Goal: Information Seeking & Learning: Learn about a topic

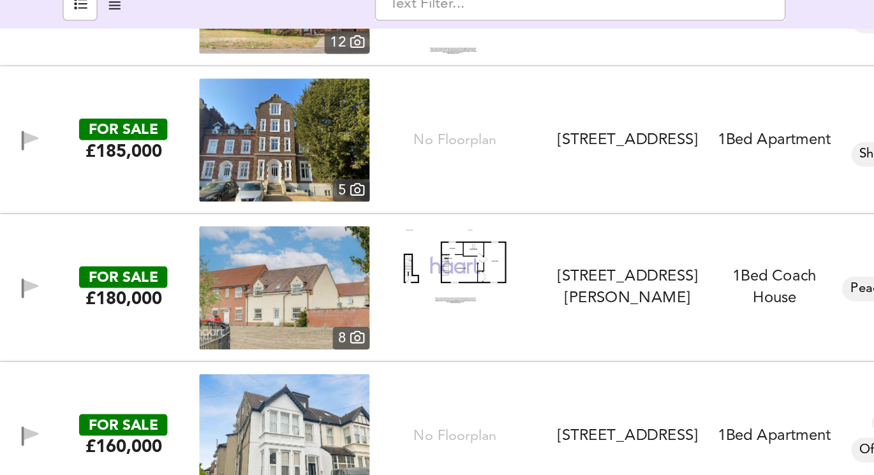
scroll to position [52, 0]
click at [294, 269] on img at bounding box center [282, 264] width 77 height 48
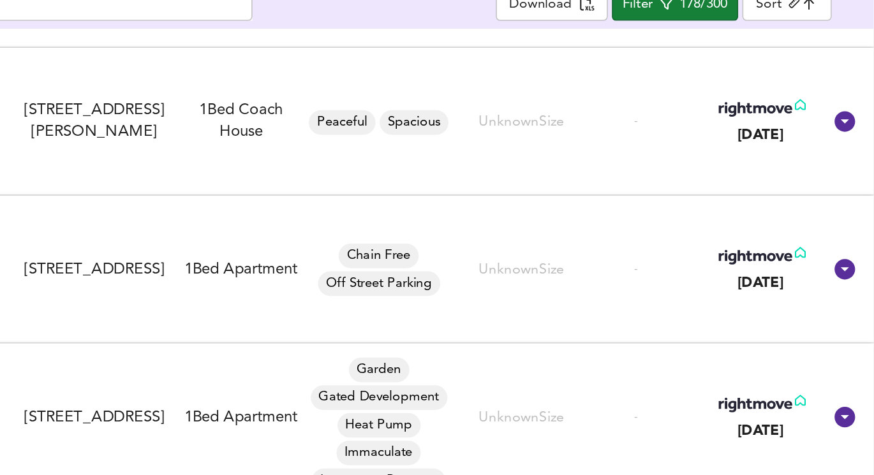
scroll to position [0, 0]
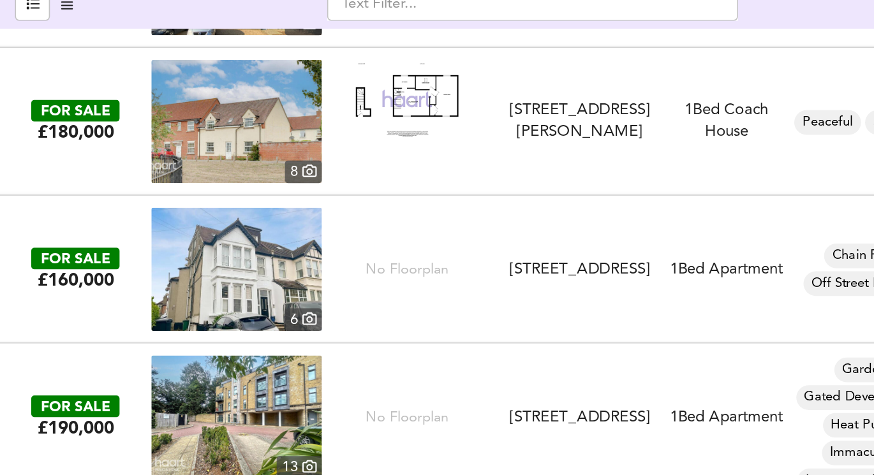
click at [151, 273] on img at bounding box center [177, 267] width 106 height 77
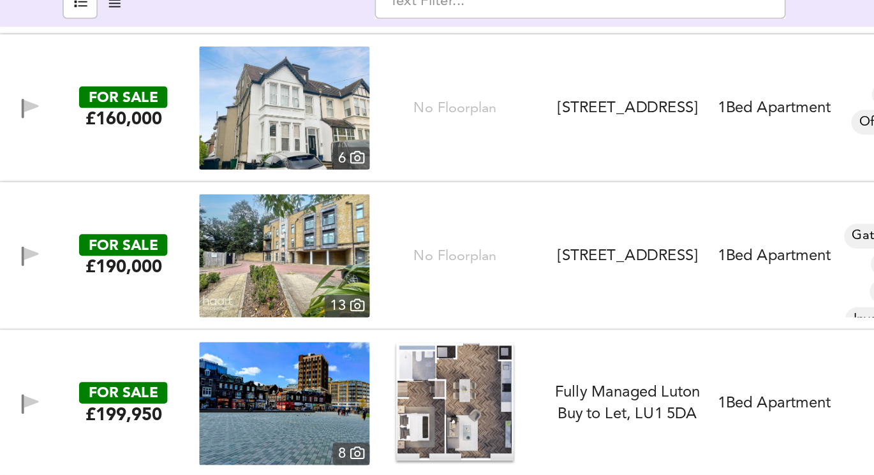
click at [174, 263] on img at bounding box center [177, 260] width 106 height 77
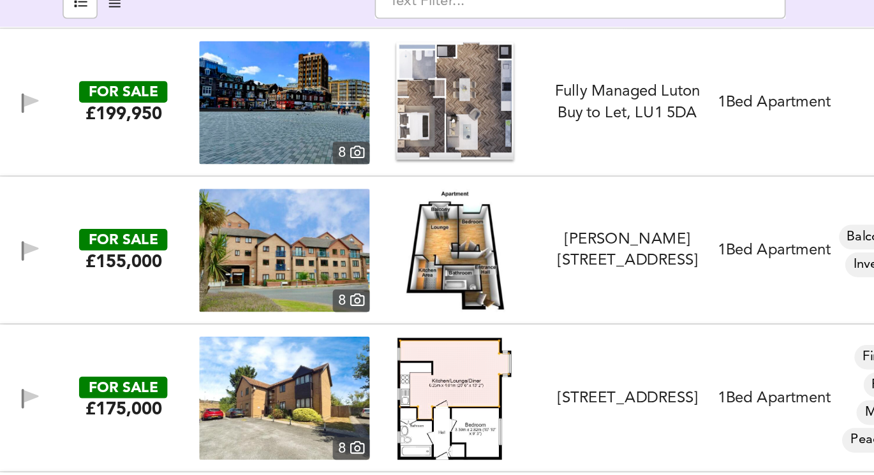
scroll to position [12397, 0]
click at [201, 272] on img at bounding box center [177, 256] width 106 height 77
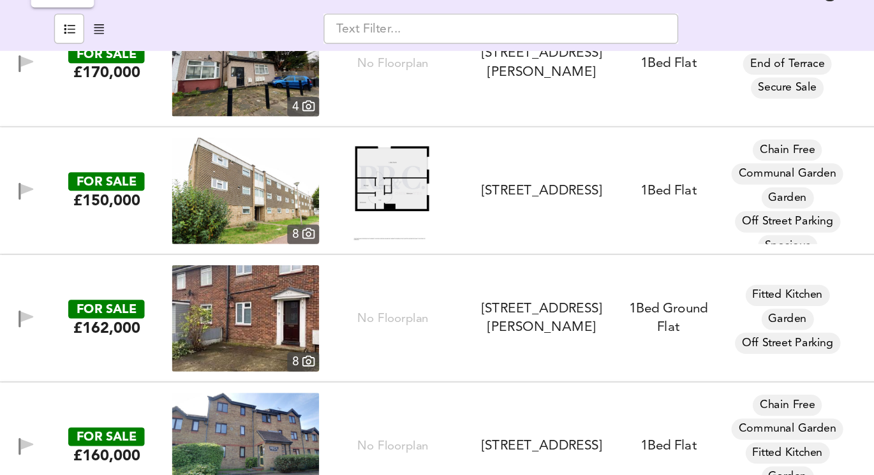
scroll to position [12886, 0]
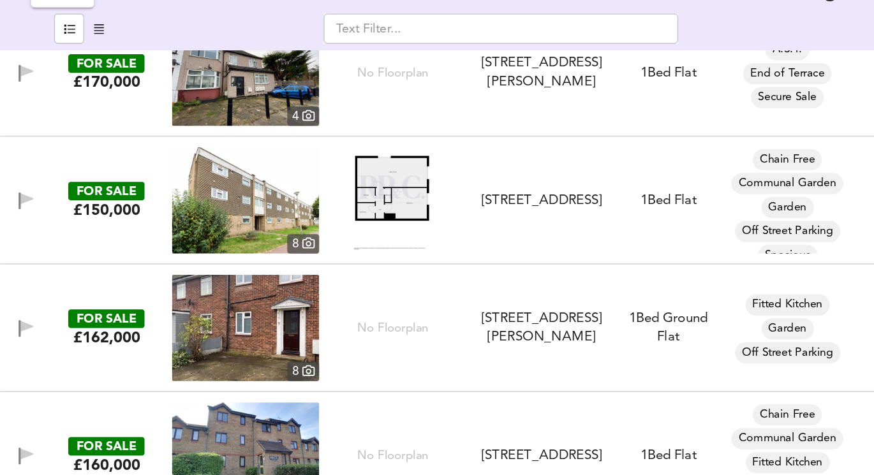
click at [277, 219] on img at bounding box center [282, 225] width 57 height 77
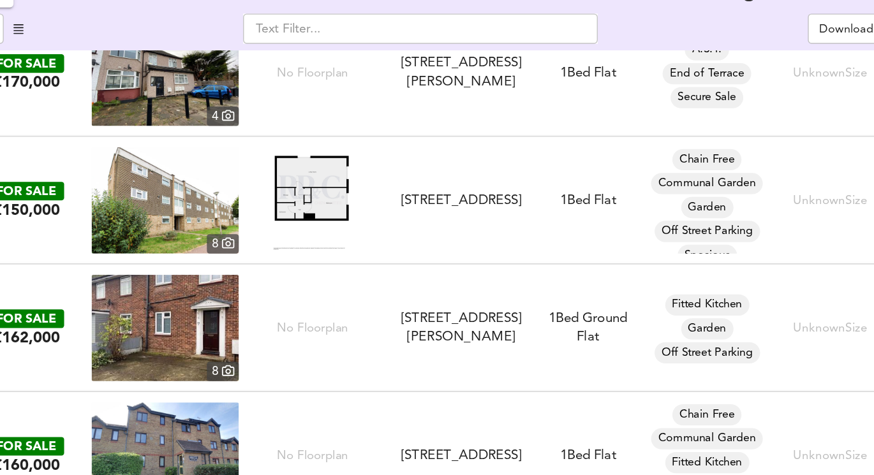
click at [209, 221] on img at bounding box center [177, 225] width 106 height 77
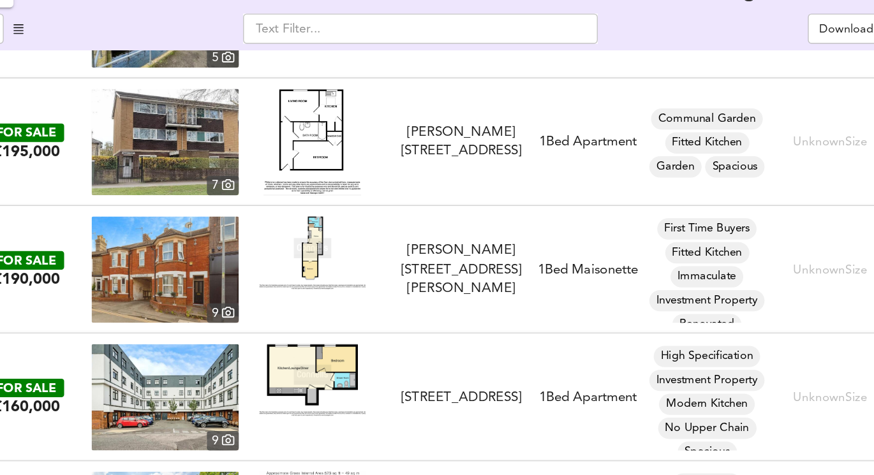
scroll to position [13299, 0]
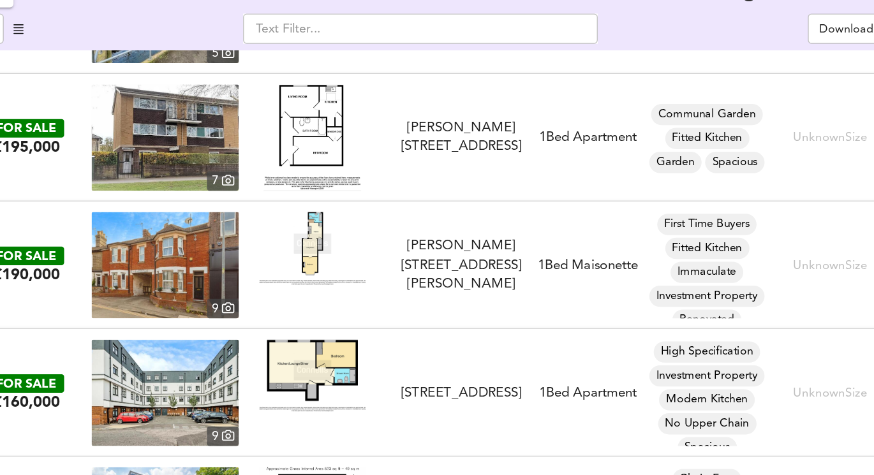
click at [274, 261] on img at bounding box center [282, 260] width 77 height 52
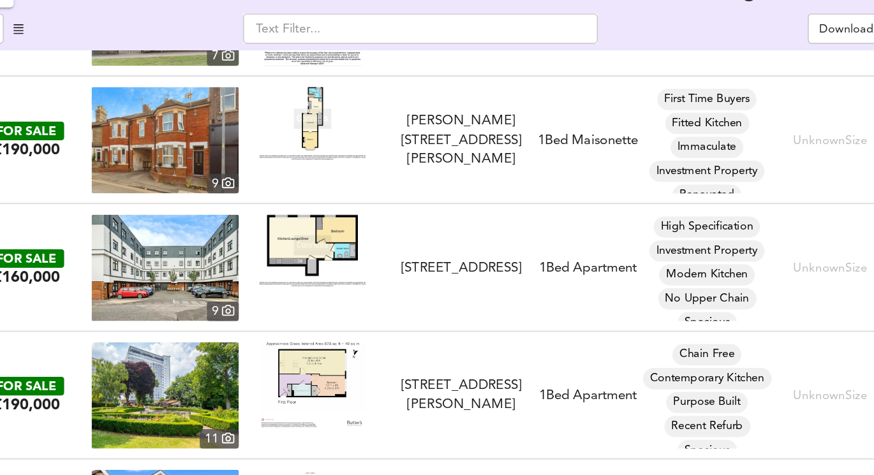
scroll to position [13399, 0]
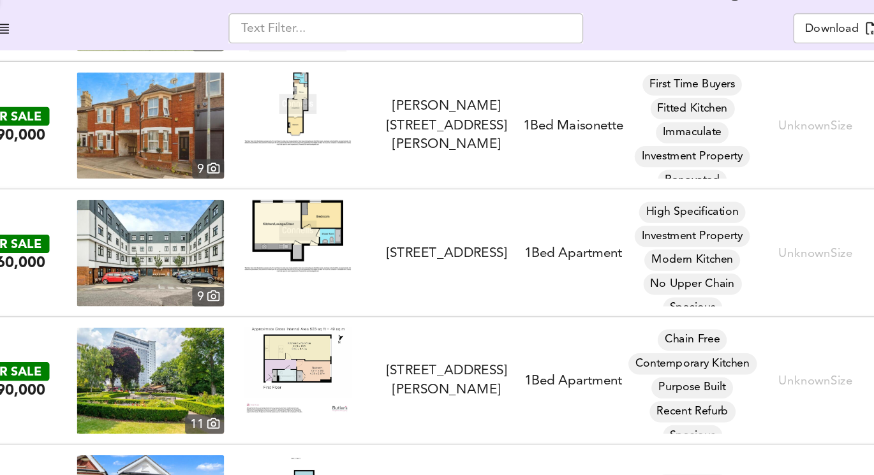
click at [307, 336] on img at bounding box center [282, 348] width 77 height 61
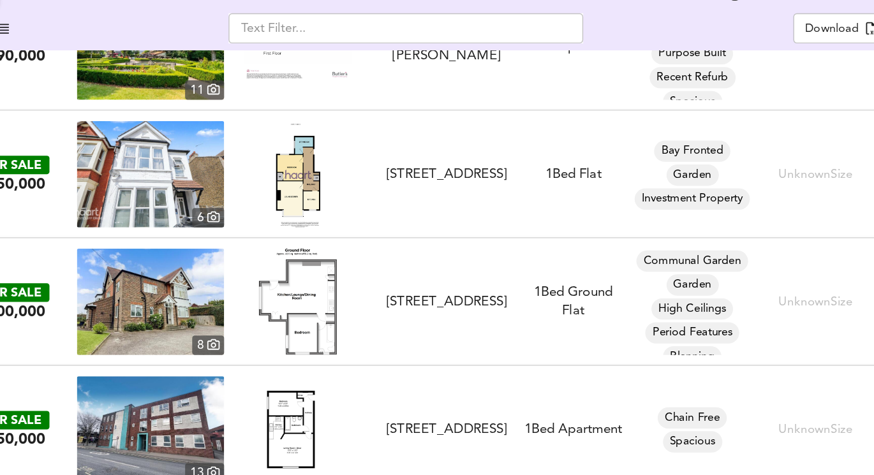
scroll to position [13645, 0]
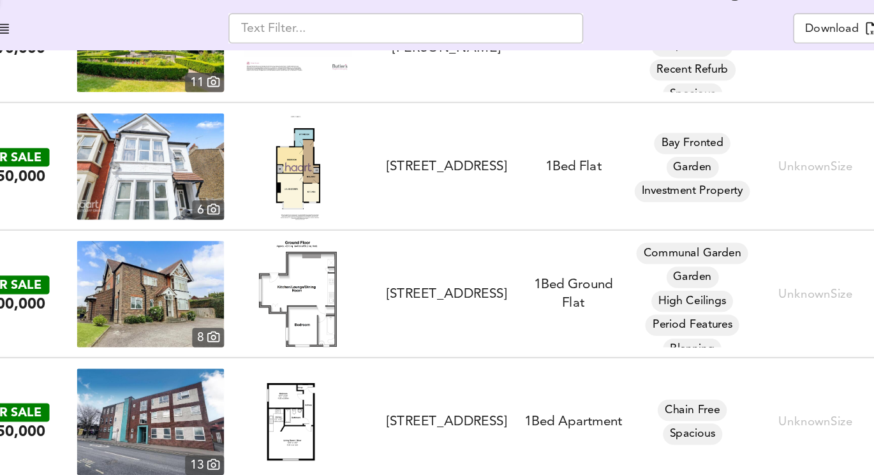
click at [283, 212] on img at bounding box center [283, 201] width 47 height 77
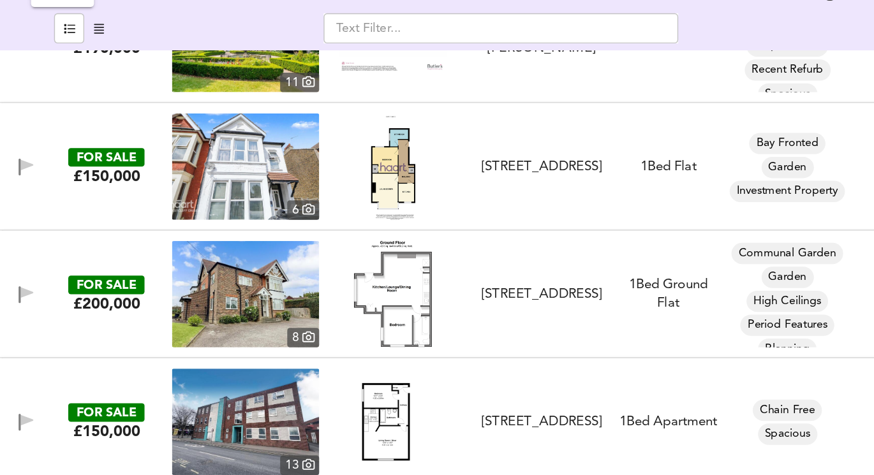
click at [160, 205] on img at bounding box center [177, 201] width 106 height 77
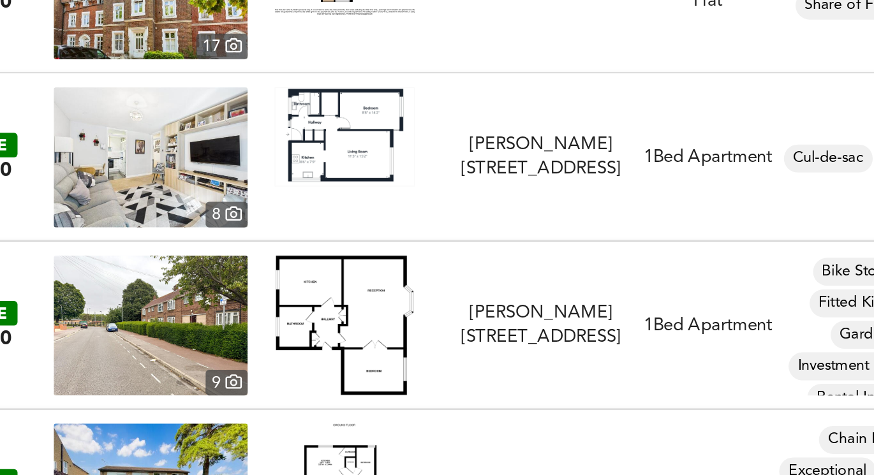
scroll to position [14052, 0]
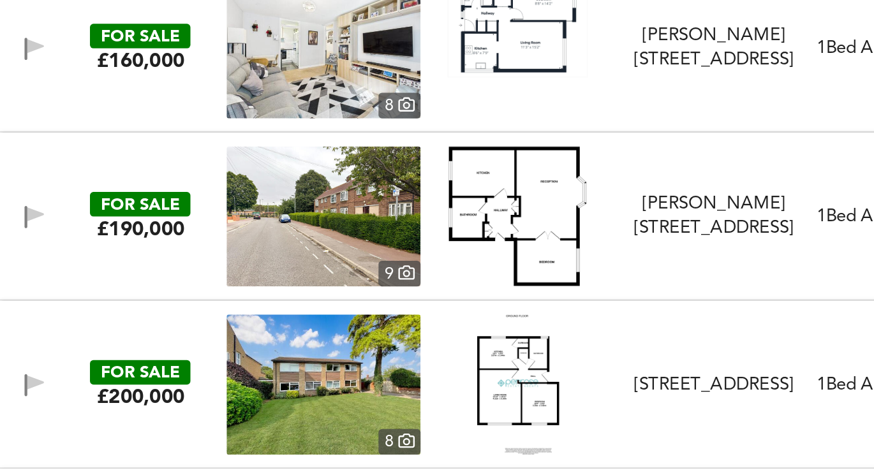
click at [166, 256] on img at bounding box center [177, 254] width 106 height 77
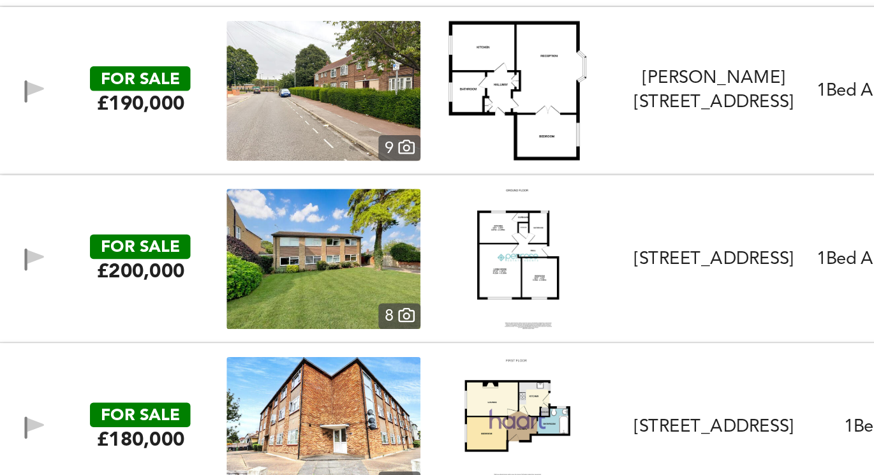
scroll to position [14137, 0]
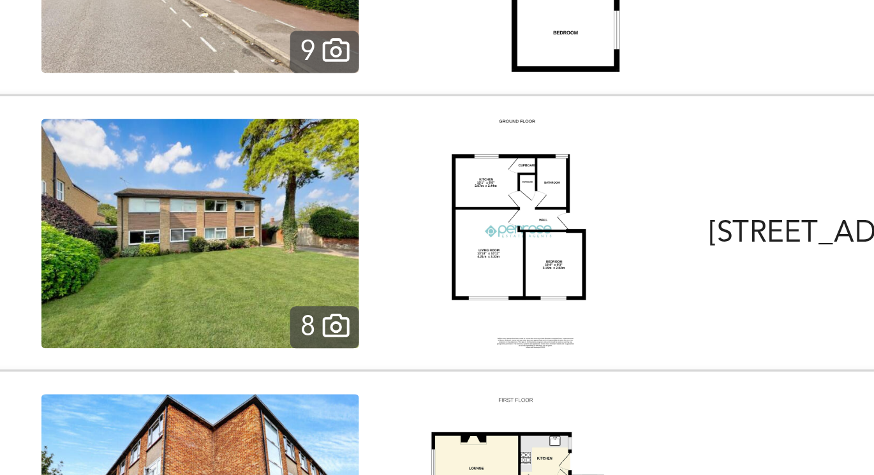
click at [215, 265] on img at bounding box center [177, 261] width 106 height 77
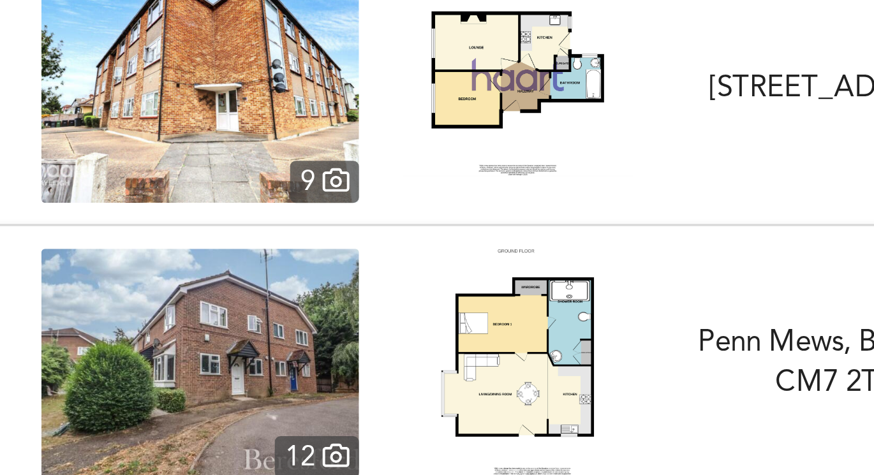
scroll to position [14273, 0]
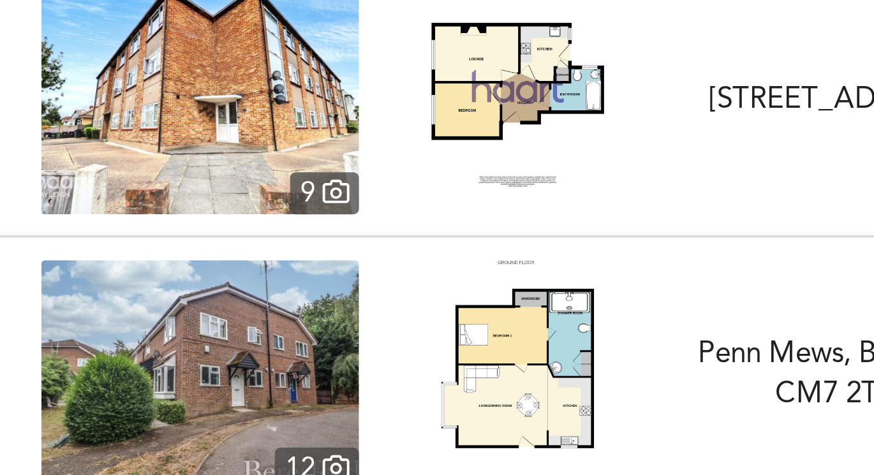
click at [202, 232] on img at bounding box center [177, 216] width 106 height 77
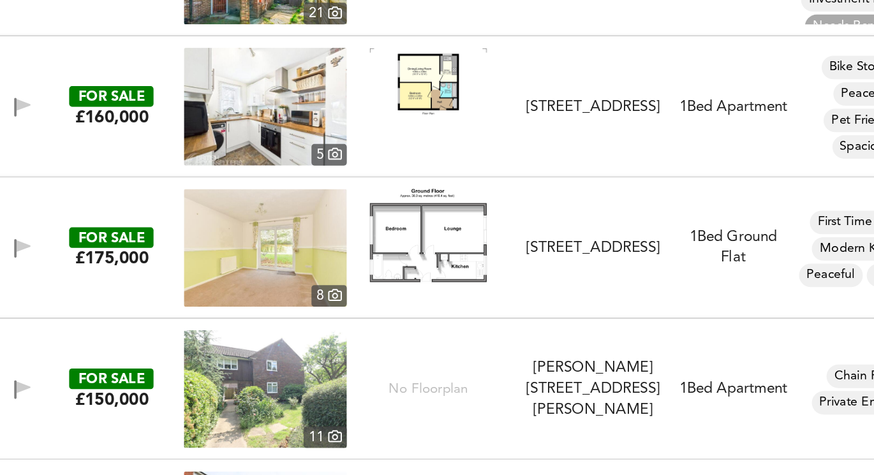
scroll to position [14764, 0]
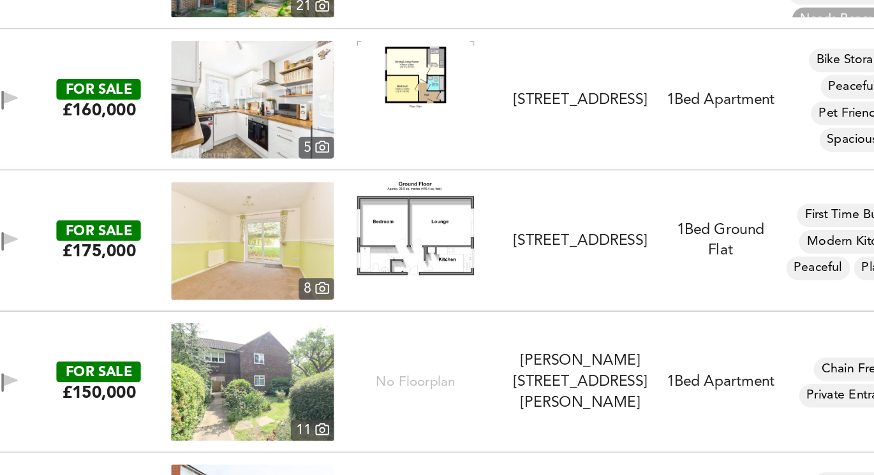
click at [159, 281] on img at bounding box center [177, 277] width 106 height 77
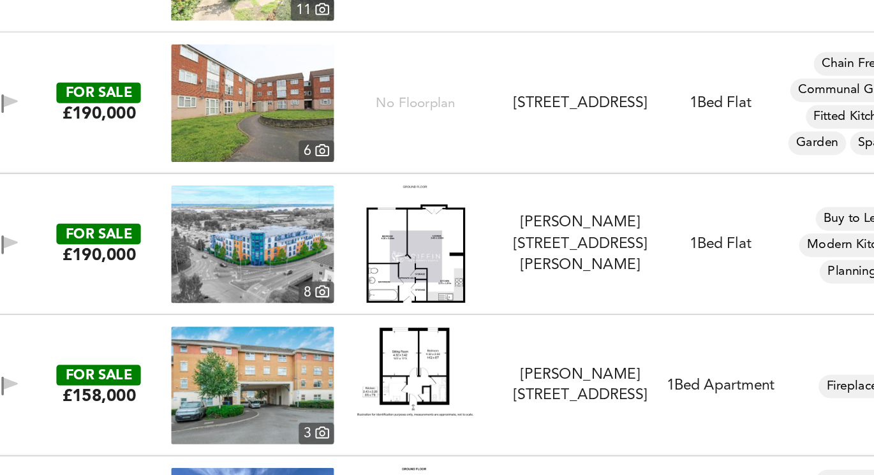
scroll to position [15043, 0]
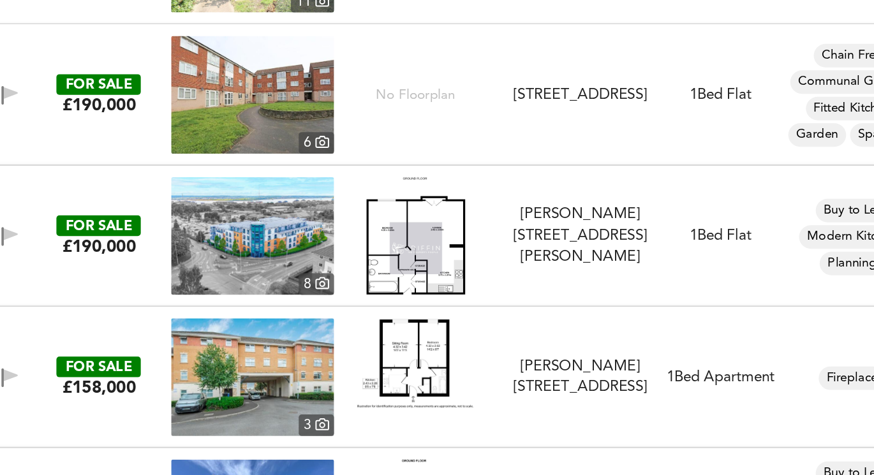
click at [279, 268] on img at bounding box center [283, 273] width 64 height 77
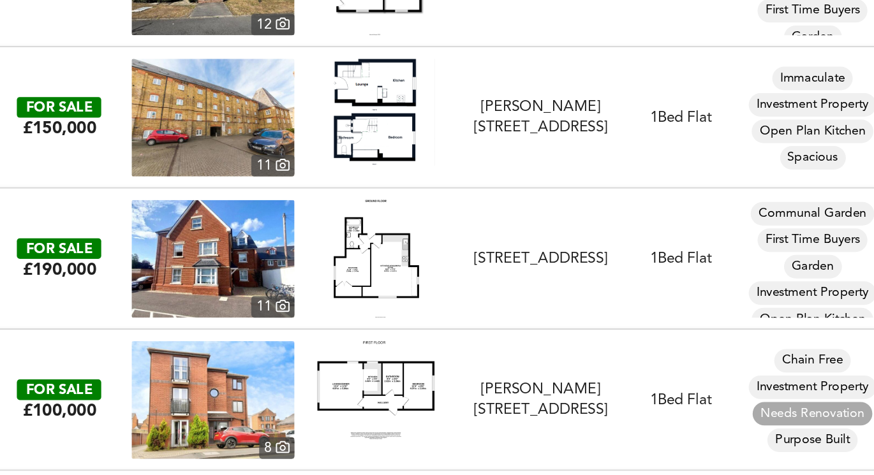
scroll to position [15402, 0]
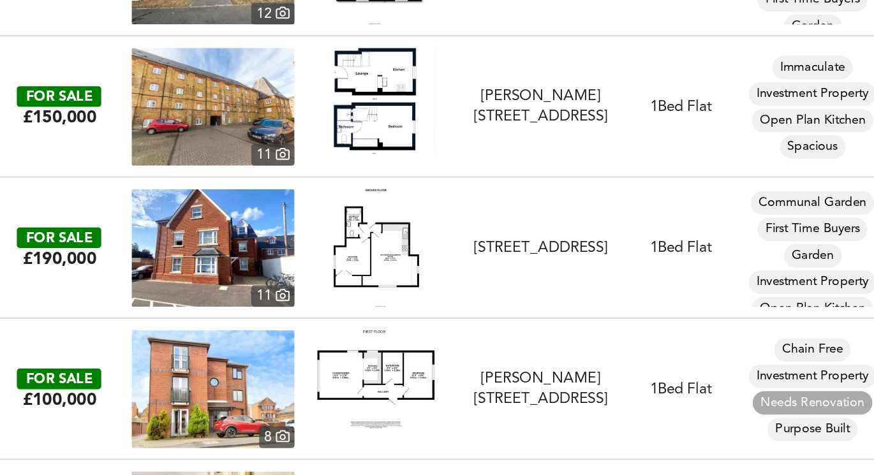
click at [295, 284] on img at bounding box center [282, 281] width 55 height 77
click at [180, 275] on img at bounding box center [177, 281] width 106 height 77
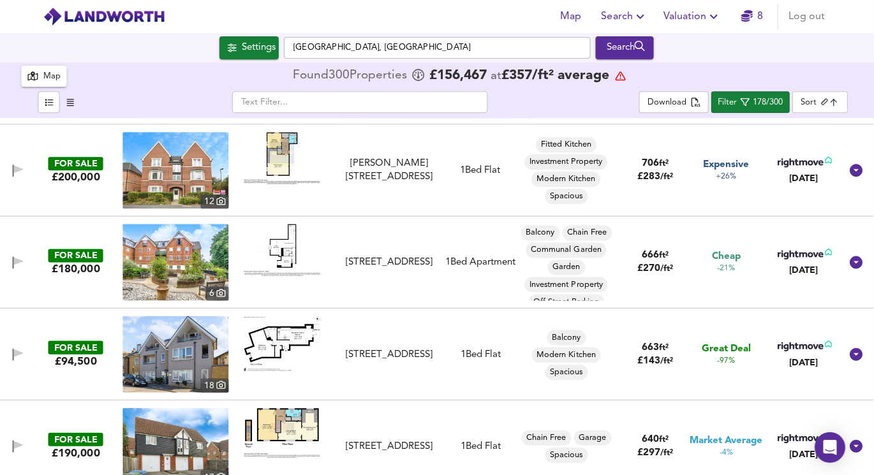
scroll to position [0, 0]
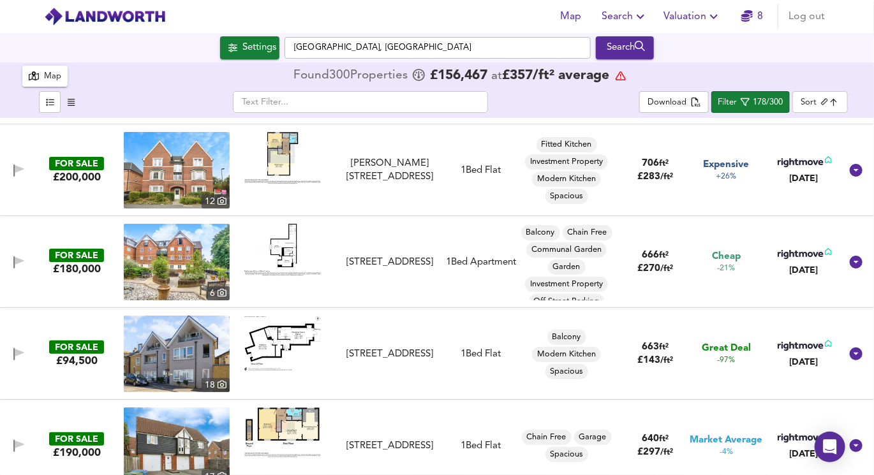
click at [623, 25] on button "Search" at bounding box center [624, 17] width 57 height 26
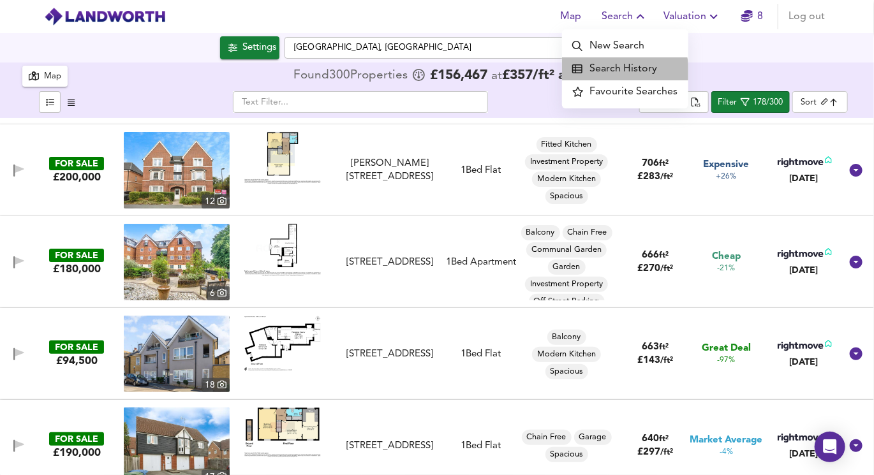
click at [627, 71] on li "Search History" at bounding box center [625, 68] width 126 height 23
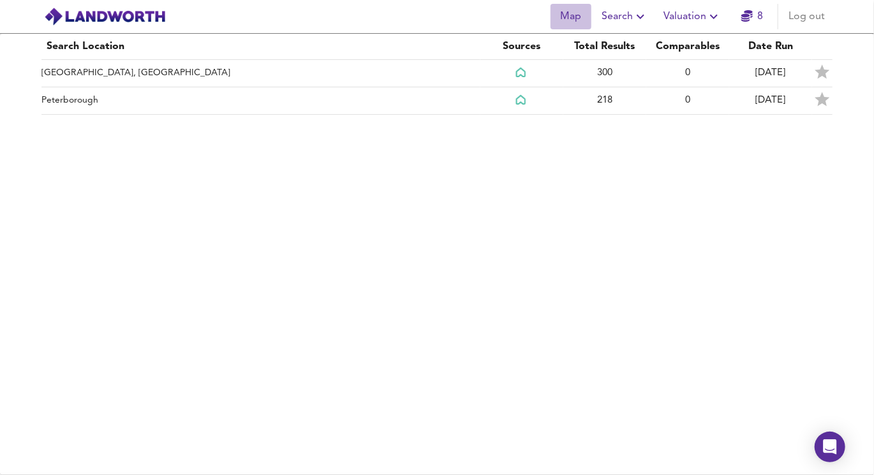
click at [581, 17] on span "Map" at bounding box center [570, 17] width 31 height 18
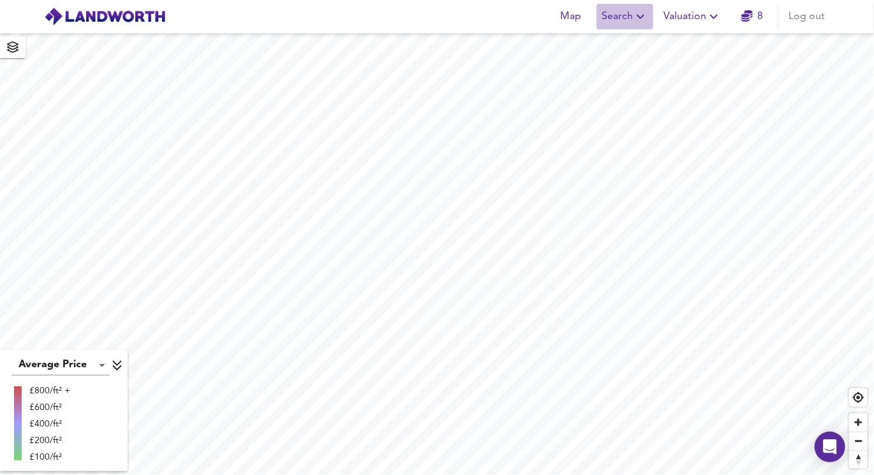
click at [626, 17] on span "Search" at bounding box center [624, 17] width 47 height 18
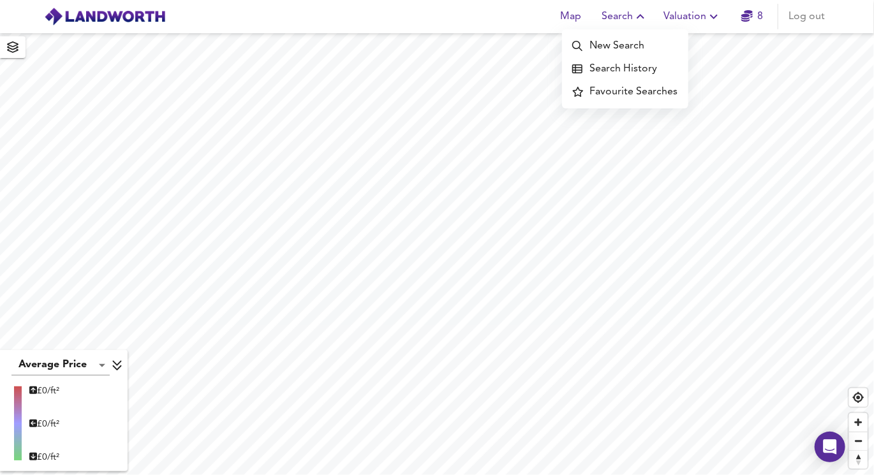
click at [5, 55] on span "button" at bounding box center [13, 47] width 20 height 18
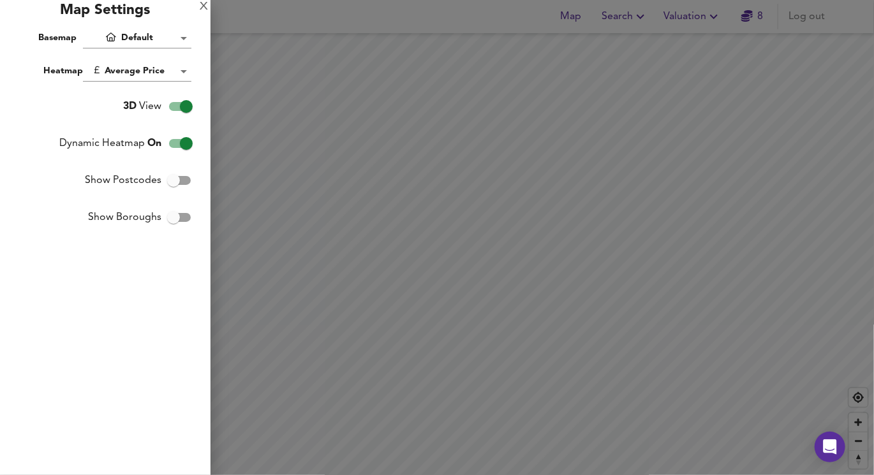
click at [214, 85] on div at bounding box center [437, 237] width 874 height 475
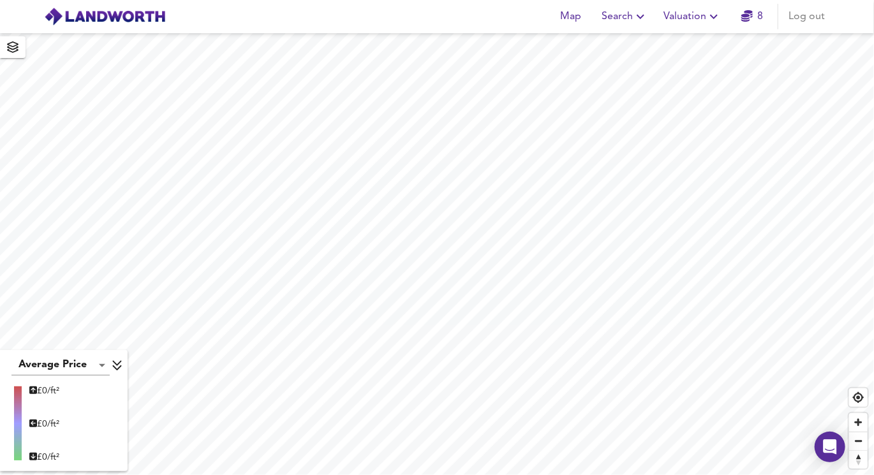
click at [16, 40] on span "button" at bounding box center [13, 47] width 20 height 18
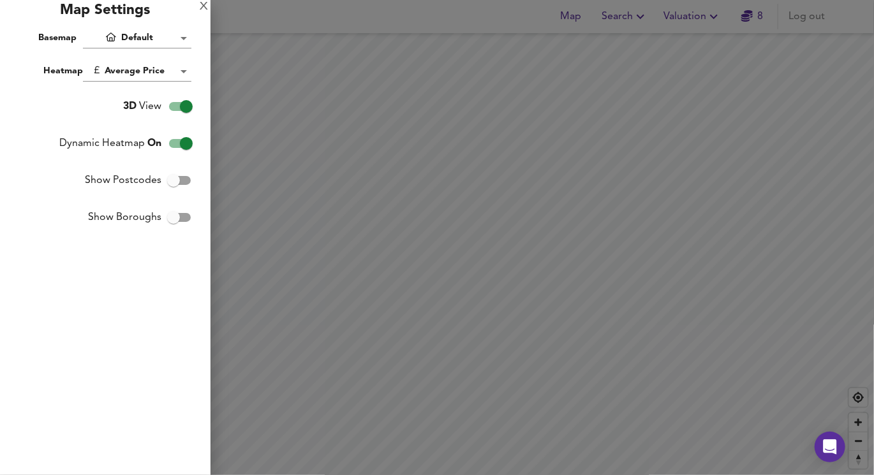
click at [166, 191] on input "Show Postcodes" at bounding box center [173, 180] width 73 height 24
checkbox input "true"
click at [281, 185] on div at bounding box center [437, 237] width 874 height 475
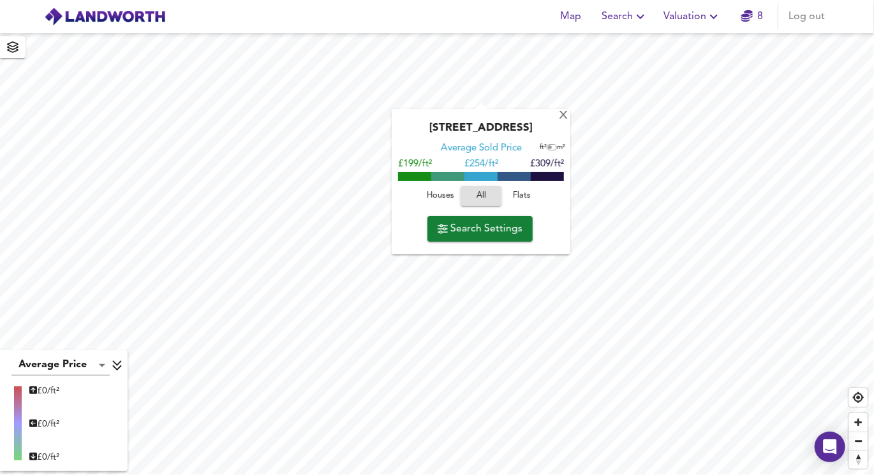
click at [460, 233] on span "Search Settings" at bounding box center [479, 229] width 85 height 18
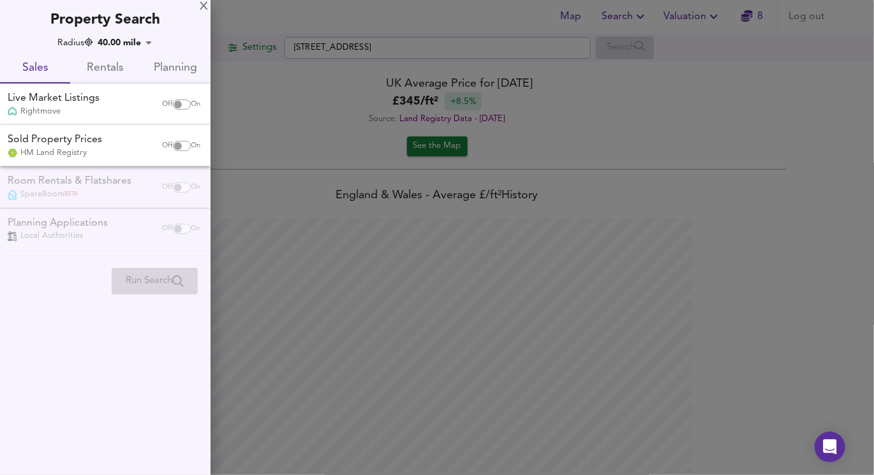
scroll to position [474, 874]
click at [171, 103] on input "checkbox" at bounding box center [178, 104] width 31 height 10
checkbox input "true"
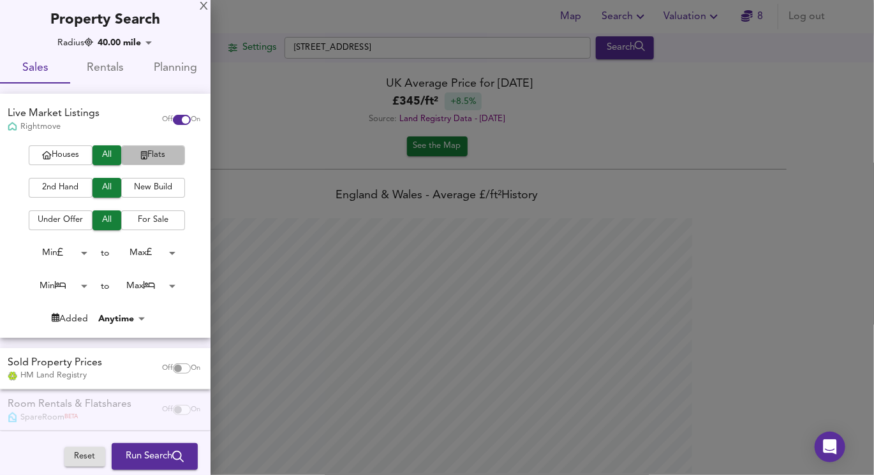
click at [142, 154] on span "Flats" at bounding box center [153, 155] width 51 height 15
click at [149, 220] on span "For Sale" at bounding box center [153, 220] width 51 height 15
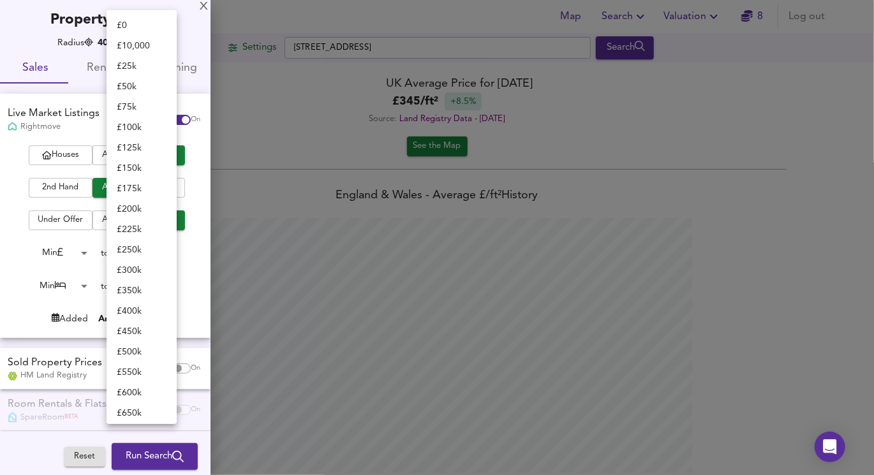
click at [138, 250] on body "Map Search Valuation 8 Log out Settings [GEOGRAPHIC_DATA] Search Average Price …" at bounding box center [437, 237] width 874 height 475
click at [143, 206] on li "£ 200k" at bounding box center [141, 209] width 70 height 20
type input "200000"
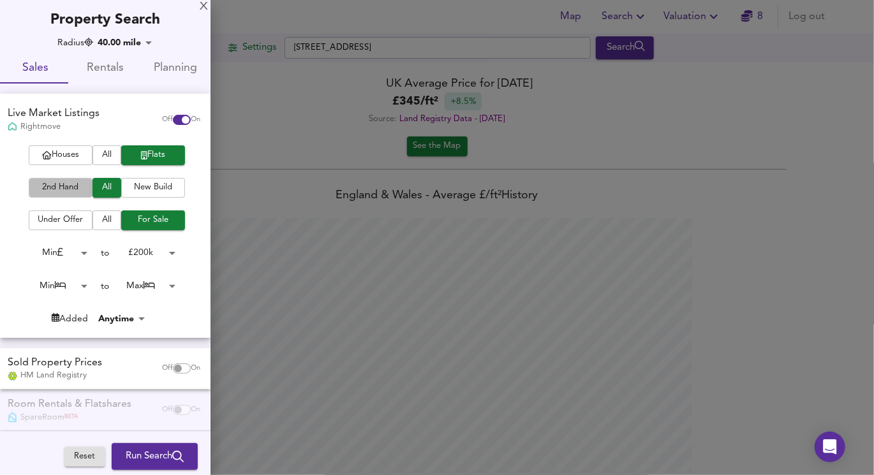
click at [67, 185] on span "2nd Hand" at bounding box center [60, 187] width 51 height 15
click at [73, 256] on body "Map Search Valuation 8 Log out Settings [GEOGRAPHIC_DATA] Search Average Price …" at bounding box center [437, 237] width 874 height 475
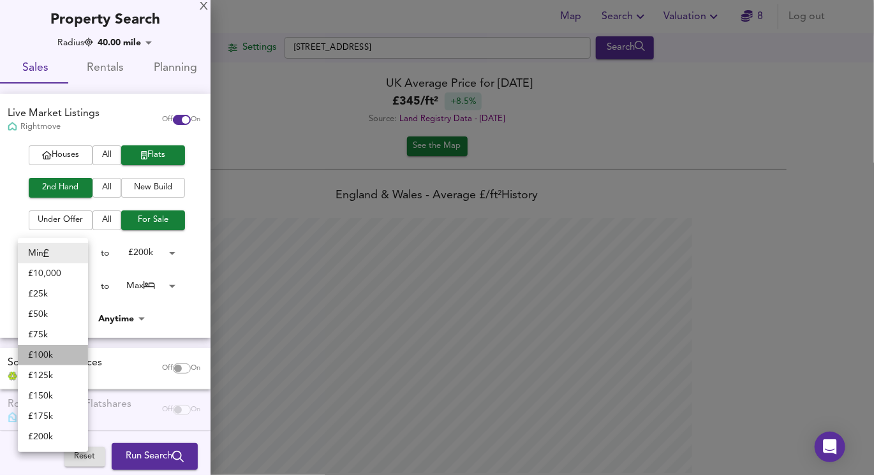
click at [66, 353] on li "£ 100k" at bounding box center [53, 355] width 70 height 20
type input "100000"
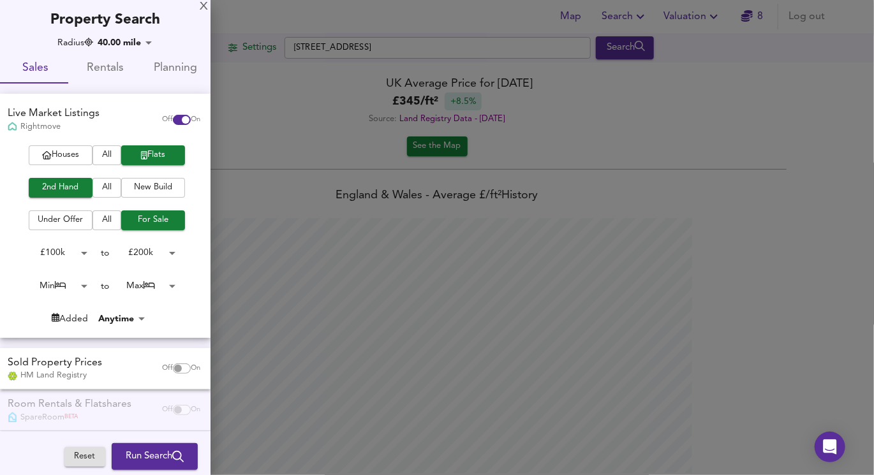
click at [87, 283] on body "Map Search Valuation 8 Log out Settings [GEOGRAPHIC_DATA] Search Average Price …" at bounding box center [437, 237] width 874 height 475
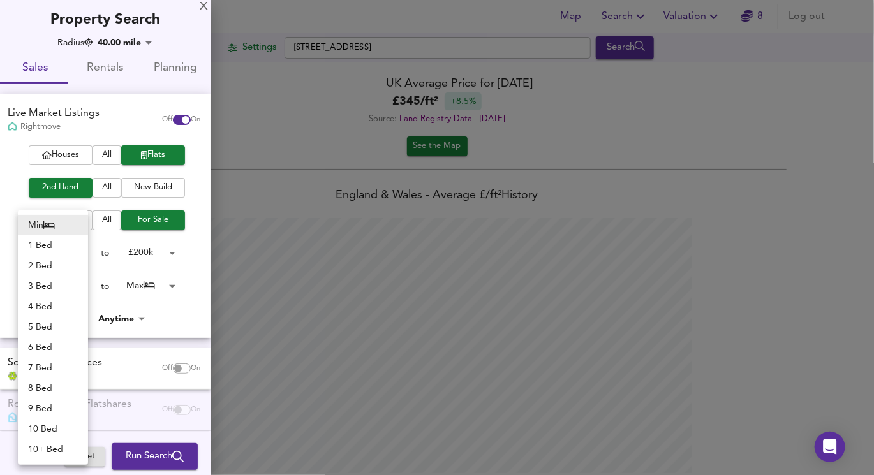
click at [61, 249] on li "1 Bed" at bounding box center [53, 245] width 70 height 20
type input "1"
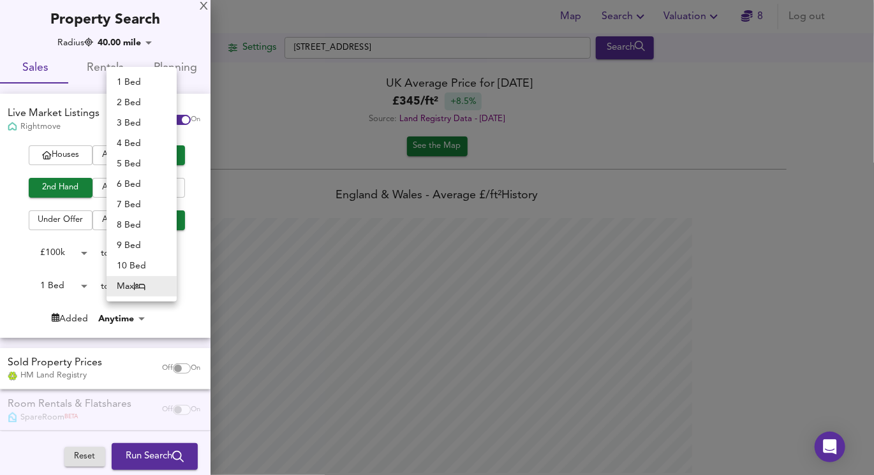
click at [145, 276] on body "Map Search Valuation 8 Log out Settings [GEOGRAPHIC_DATA] Search Average Price …" at bounding box center [437, 237] width 874 height 475
click at [133, 83] on li "1 Bed" at bounding box center [141, 82] width 70 height 20
type input "1"
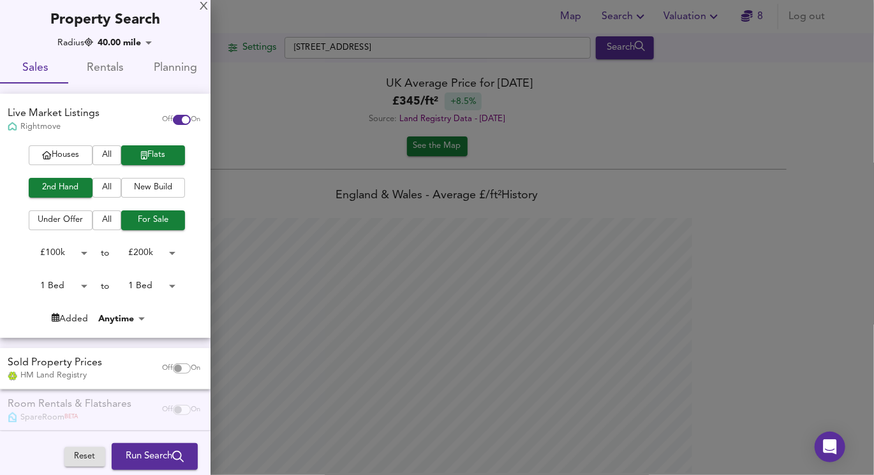
click at [121, 311] on div "Houses All Flats 2nd Hand All New Build Under Offer All For Sale £ 100k 100000 …" at bounding box center [105, 241] width 210 height 192
click at [119, 316] on body "Map Search Valuation 8 Log out Settings [GEOGRAPHIC_DATA] Search Average Price …" at bounding box center [437, 237] width 874 height 475
click at [182, 323] on div at bounding box center [437, 237] width 874 height 475
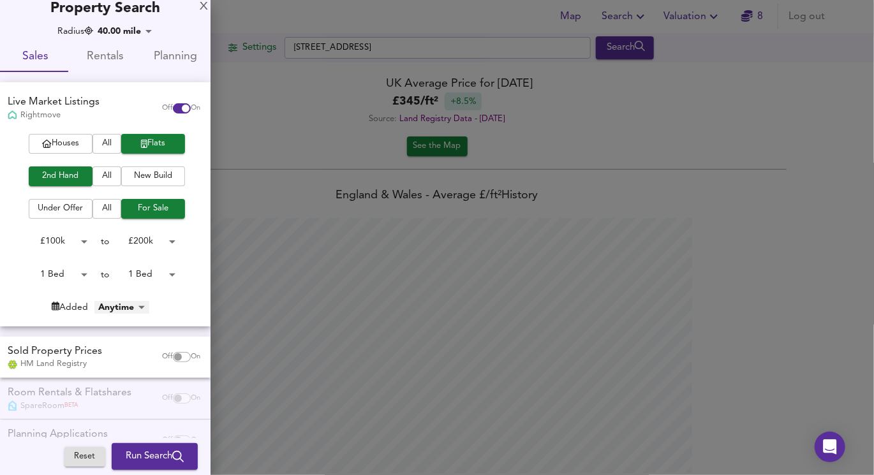
scroll to position [4, 0]
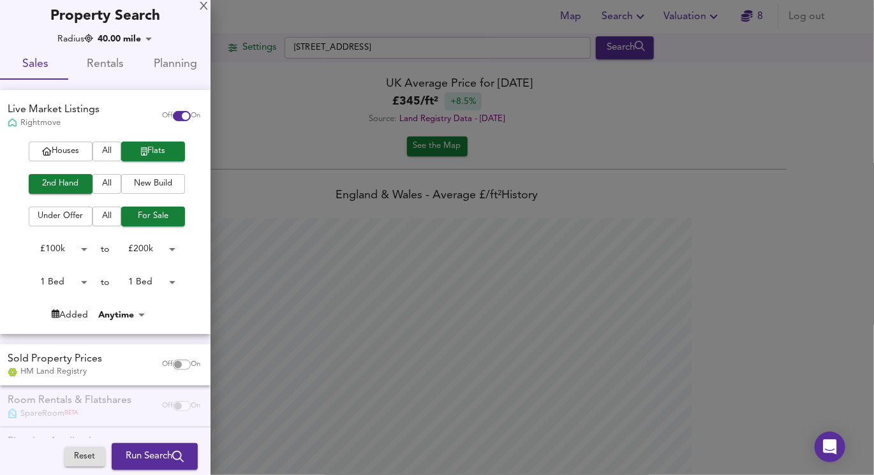
click at [258, 159] on div at bounding box center [437, 237] width 874 height 475
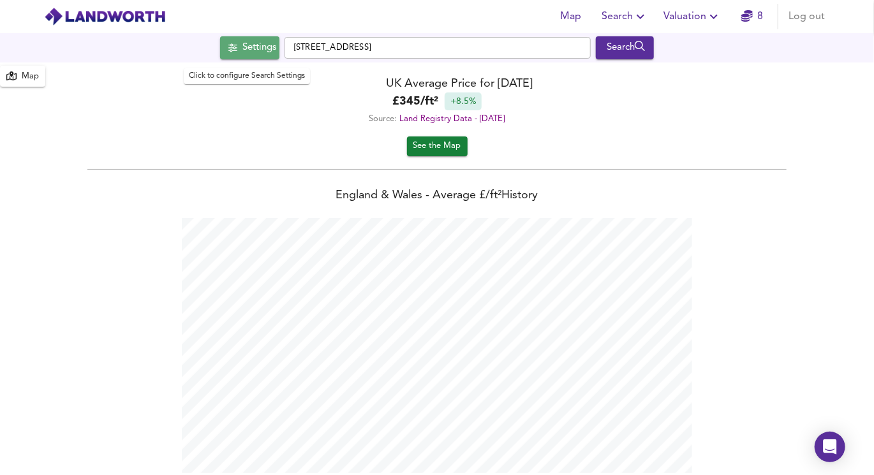
click at [249, 54] on div "Settings" at bounding box center [259, 48] width 34 height 17
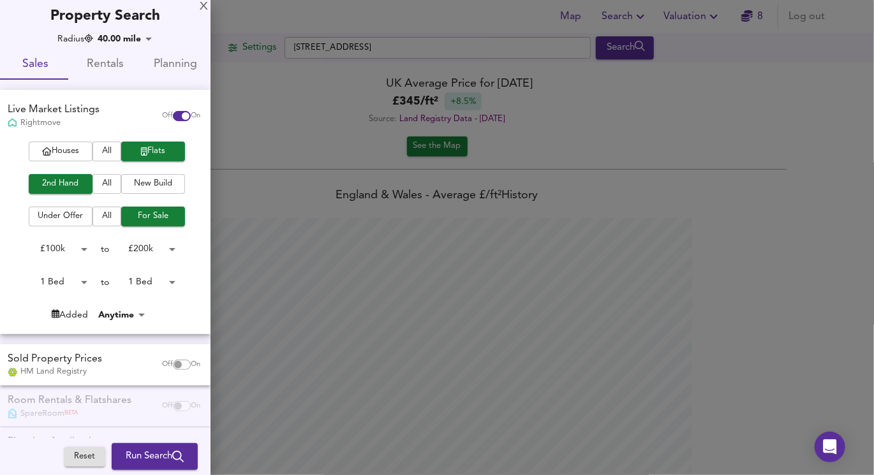
click at [416, 22] on div at bounding box center [437, 237] width 874 height 475
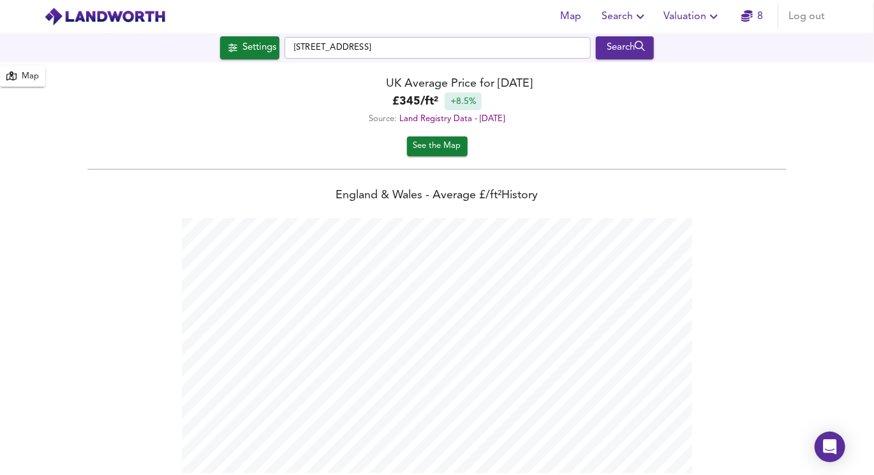
click at [572, 22] on span "Map" at bounding box center [570, 17] width 31 height 18
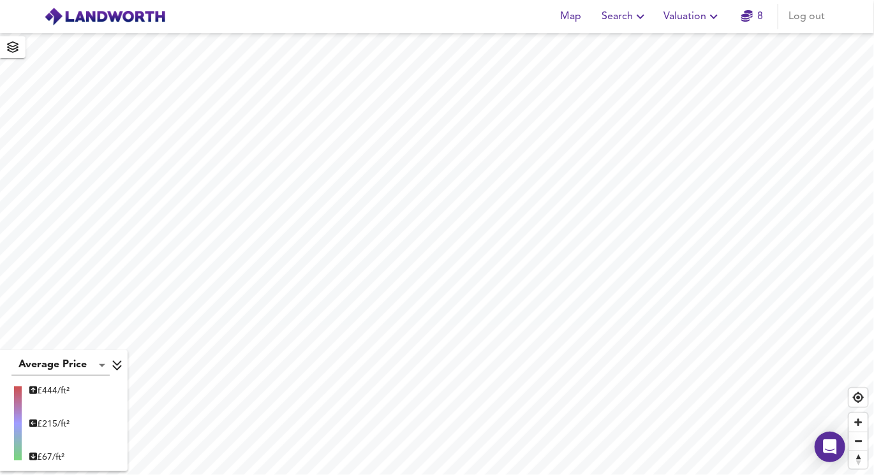
click at [20, 50] on span "button" at bounding box center [13, 47] width 20 height 18
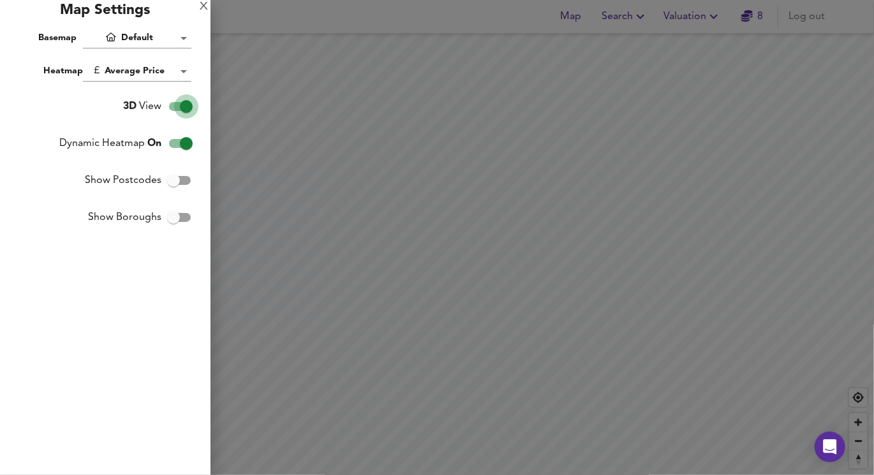
click at [177, 105] on input "3D View" at bounding box center [186, 106] width 73 height 24
checkbox input "false"
click at [193, 178] on input "Show Postcodes" at bounding box center [173, 180] width 73 height 24
checkbox input "true"
click at [274, 240] on div at bounding box center [437, 237] width 874 height 475
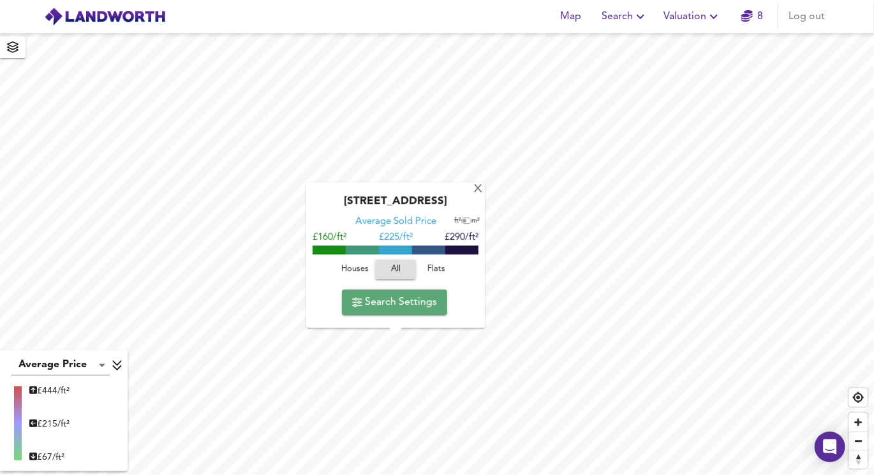
click at [411, 304] on span "Search Settings" at bounding box center [394, 302] width 85 height 18
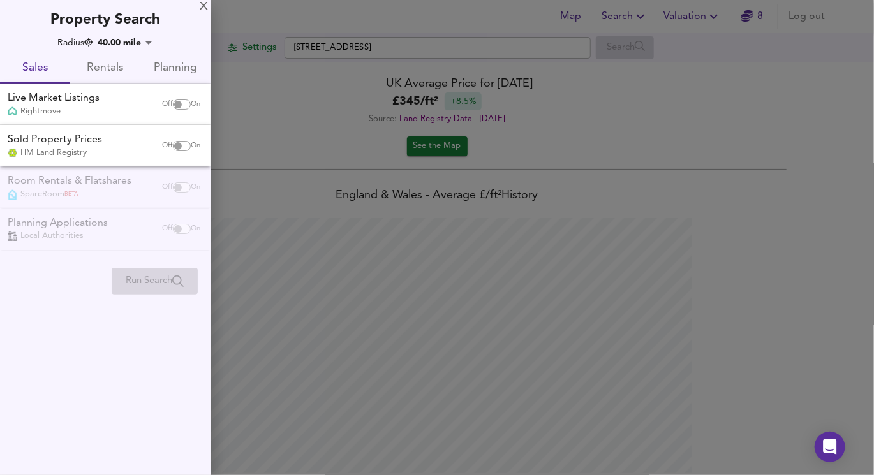
scroll to position [474, 874]
click at [191, 106] on span "On" at bounding box center [196, 104] width 10 height 10
checkbox input "true"
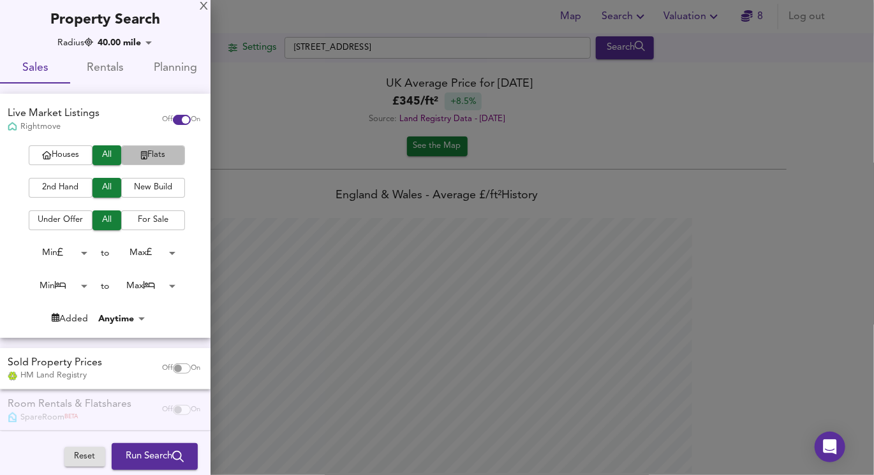
click at [156, 152] on span "Flats" at bounding box center [153, 155] width 51 height 15
click at [142, 225] on span "For Sale" at bounding box center [153, 220] width 51 height 15
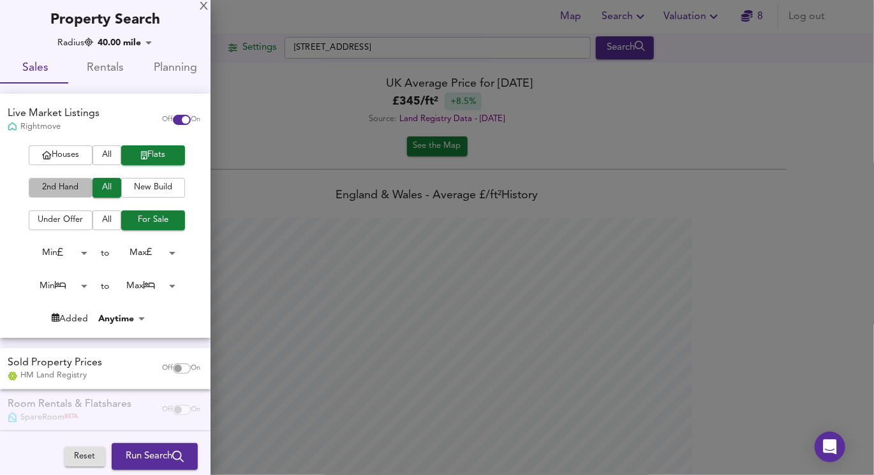
click at [61, 185] on span "2nd Hand" at bounding box center [60, 187] width 51 height 15
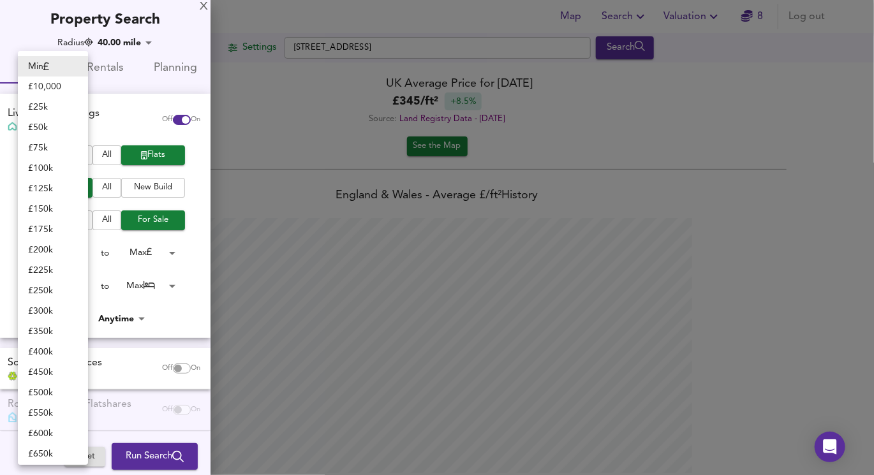
click at [71, 259] on body "Map Search Valuation 8 Log out Settings [GEOGRAPHIC_DATA] Search Average Price …" at bounding box center [437, 237] width 874 height 475
click at [59, 174] on li "£ 100k" at bounding box center [53, 168] width 70 height 20
type input "100000"
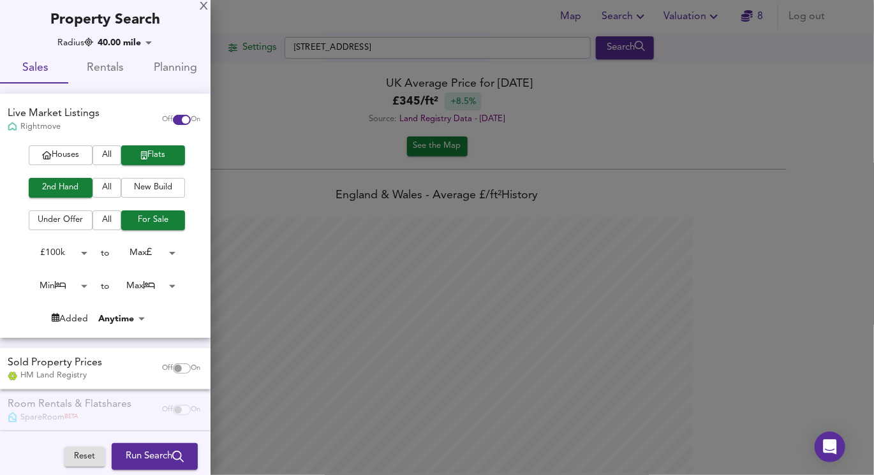
click at [145, 256] on body "Map Search Valuation 8 Log out Settings [GEOGRAPHIC_DATA] Search Average Price …" at bounding box center [437, 237] width 874 height 475
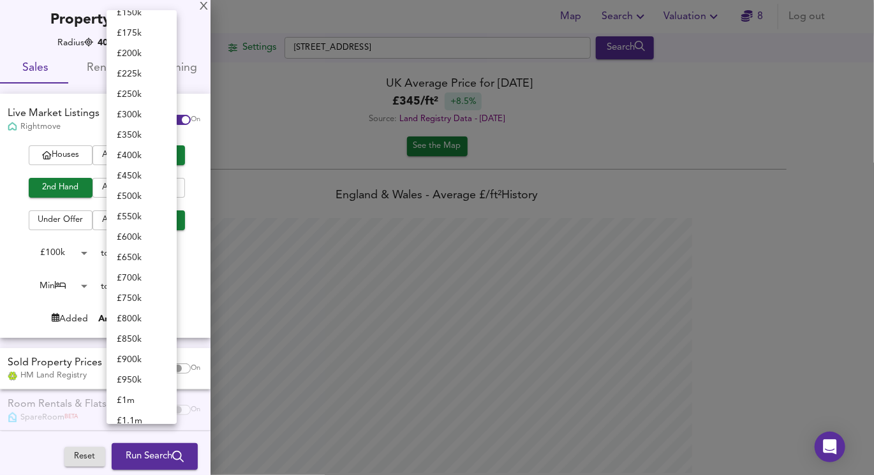
scroll to position [32, 0]
click at [136, 77] on li "£ 200k" at bounding box center [141, 75] width 70 height 20
type input "200000"
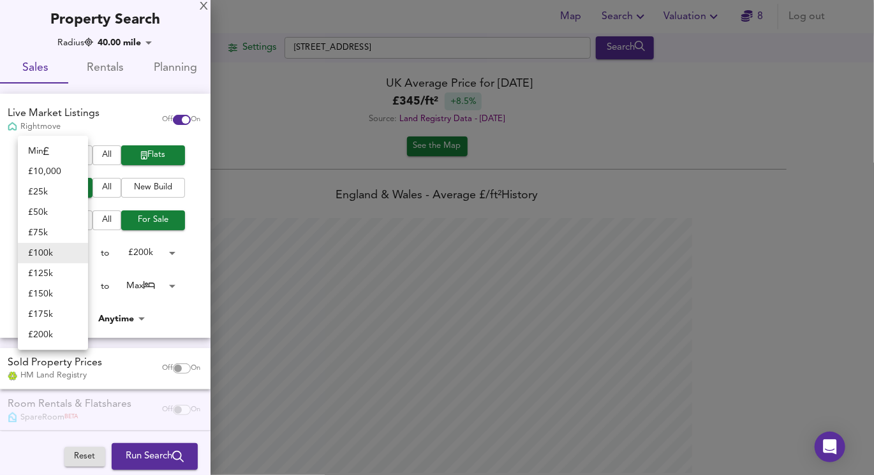
click at [62, 256] on body "Map Search Valuation 8 Log out Settings [GEOGRAPHIC_DATA] Search Average Price …" at bounding box center [437, 237] width 874 height 475
drag, startPoint x: 62, startPoint y: 233, endPoint x: 59, endPoint y: 256, distance: 22.5
click at [59, 256] on ul "Min £ 10,000 £ 25k £ 50k £ 75k £ 100k £ 125k £ 150k £ 175k £ 200k" at bounding box center [53, 243] width 70 height 214
click at [53, 235] on li "£ 75k" at bounding box center [53, 233] width 70 height 20
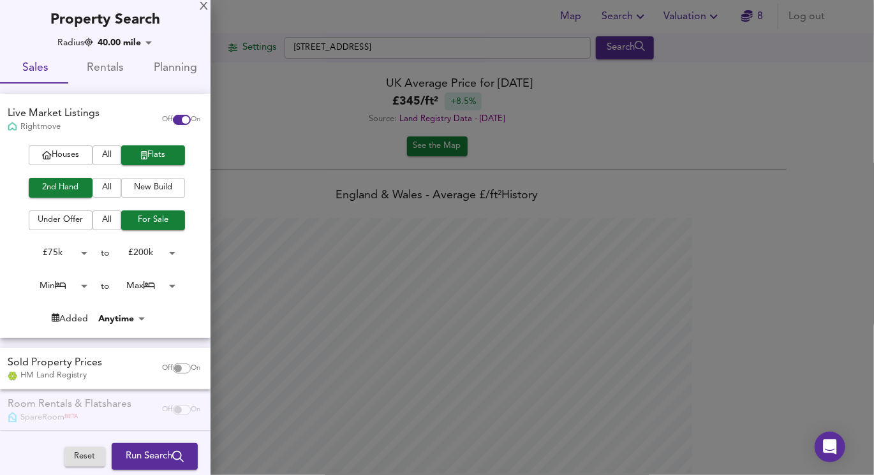
click at [78, 254] on body "Map Search Valuation 8 Log out Settings [GEOGRAPHIC_DATA] Search Average Price …" at bounding box center [437, 237] width 874 height 475
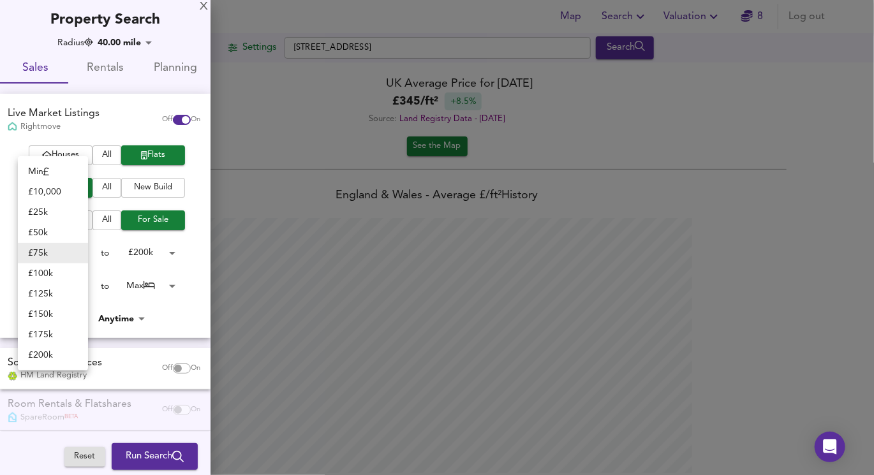
click at [61, 170] on li "Min" at bounding box center [53, 171] width 70 height 20
type input "0"
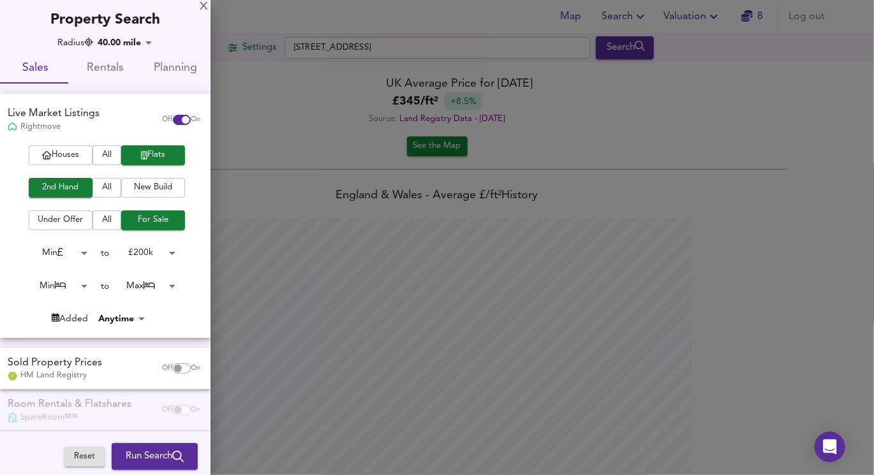
click at [79, 286] on body "Map Search Valuation 8 Log out Settings [GEOGRAPHIC_DATA] Search Average Price …" at bounding box center [437, 237] width 874 height 475
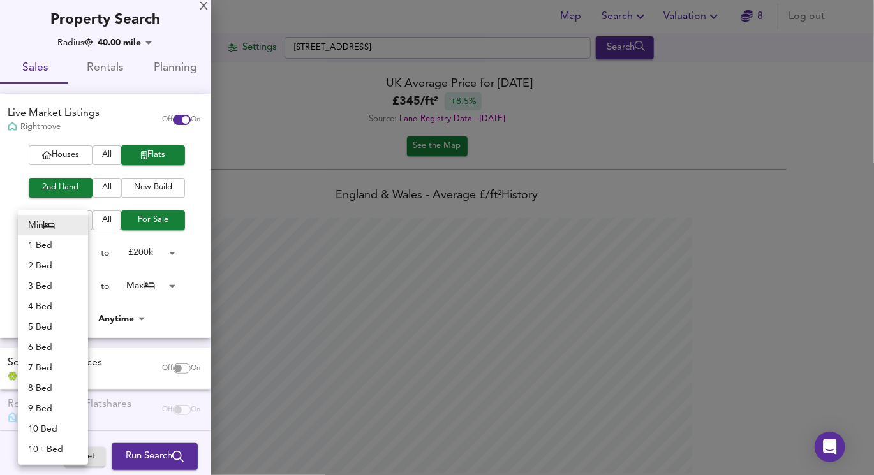
click at [61, 246] on li "1 Bed" at bounding box center [53, 245] width 70 height 20
type input "1"
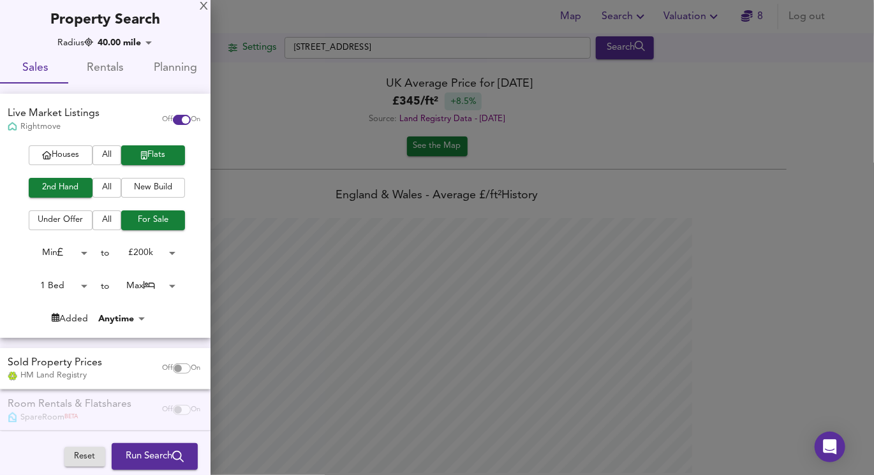
click at [147, 286] on body "Map Search Valuation 8 Log out Settings [GEOGRAPHIC_DATA] Search Average Price …" at bounding box center [437, 237] width 874 height 475
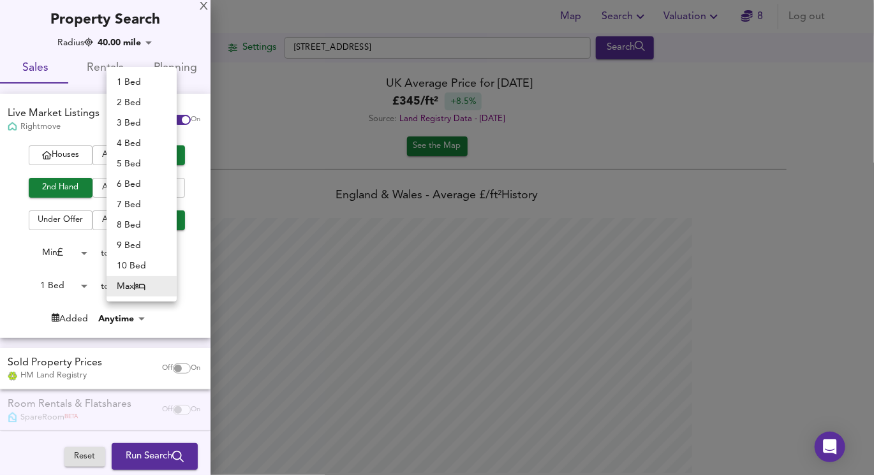
click at [134, 82] on li "1 Bed" at bounding box center [141, 82] width 70 height 20
type input "1"
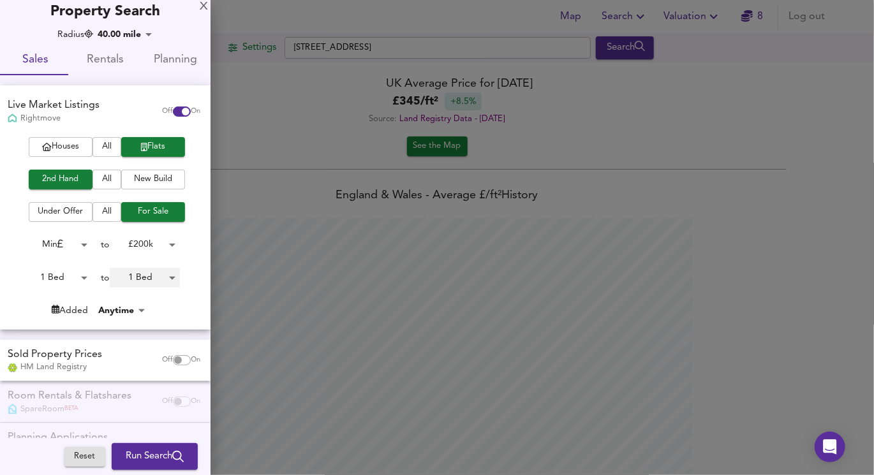
scroll to position [10, 0]
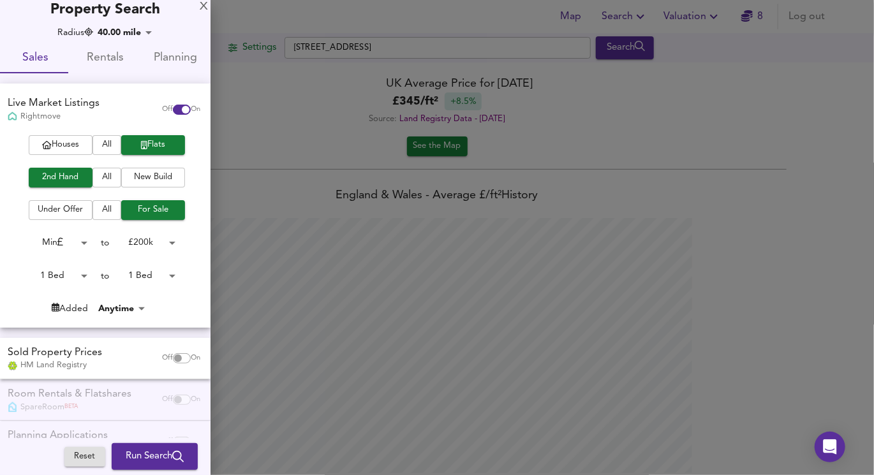
click at [119, 307] on body "Map Search Valuation 8 Log out Settings [GEOGRAPHIC_DATA] Search Average Price …" at bounding box center [437, 237] width 874 height 475
click at [66, 319] on div at bounding box center [437, 237] width 874 height 475
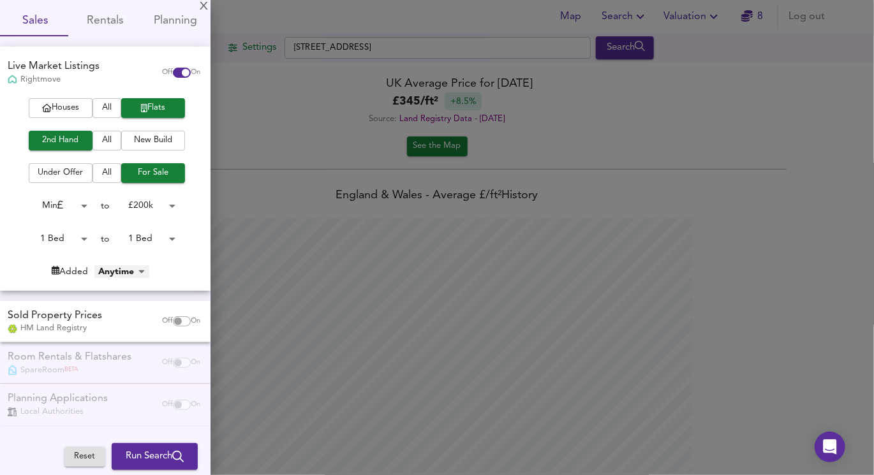
scroll to position [0, 0]
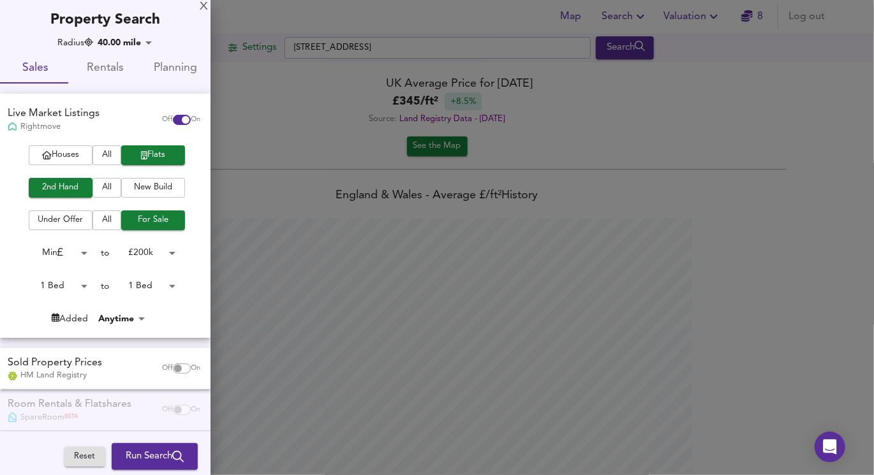
click at [228, 92] on div at bounding box center [437, 237] width 874 height 475
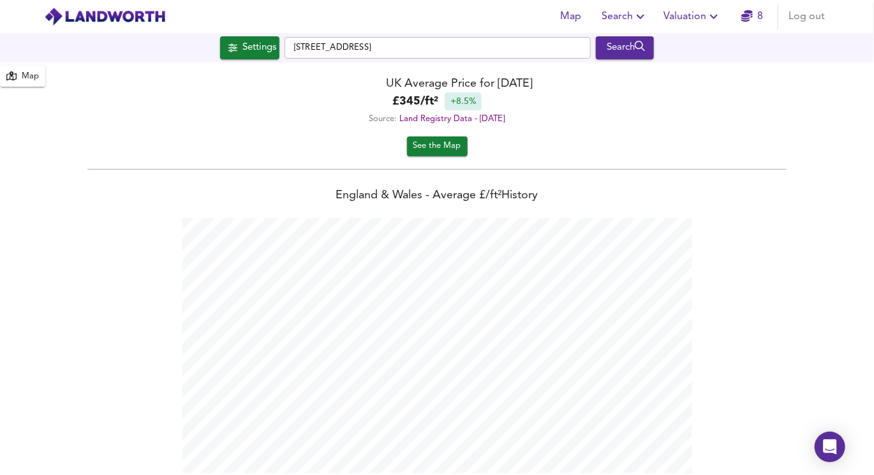
click at [29, 76] on div "Map" at bounding box center [30, 77] width 17 height 15
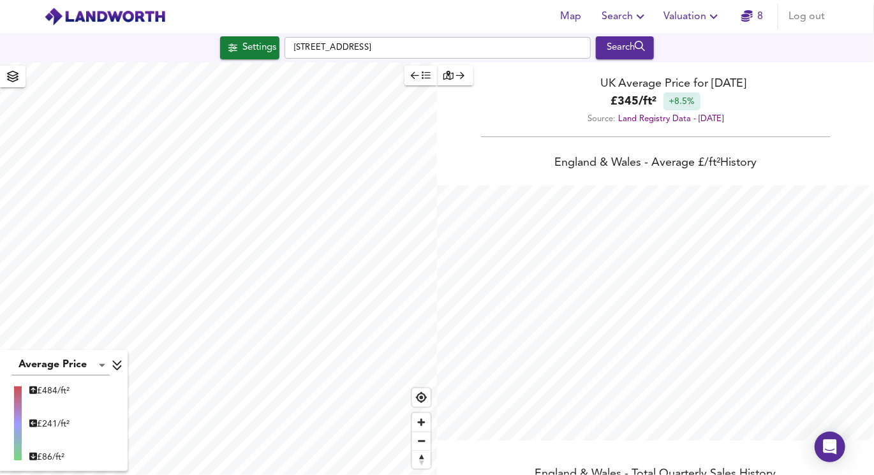
click at [13, 78] on icon "button" at bounding box center [12, 76] width 11 height 11
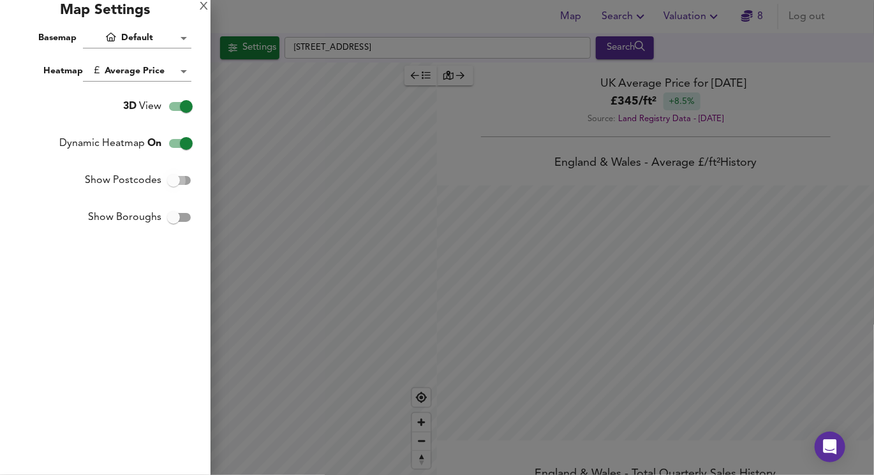
click at [170, 172] on input "Show Postcodes" at bounding box center [173, 180] width 73 height 24
checkbox input "true"
click at [330, 230] on div at bounding box center [437, 237] width 874 height 475
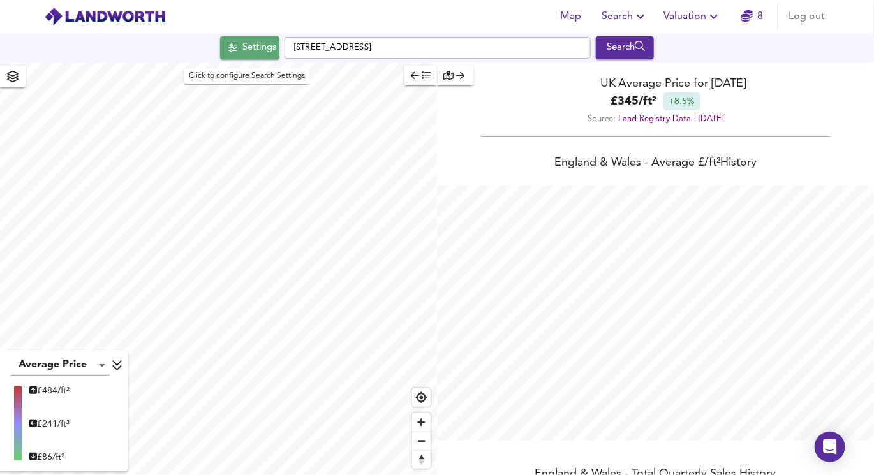
click at [252, 47] on div "Settings" at bounding box center [259, 48] width 34 height 17
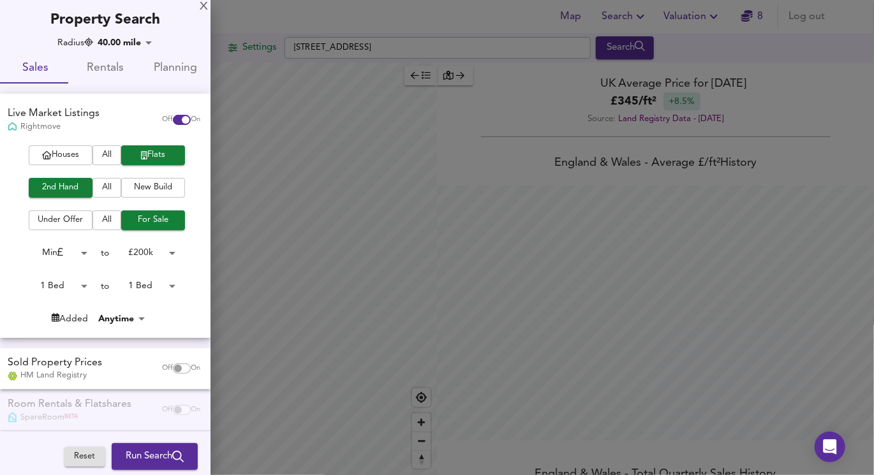
click at [410, 104] on div at bounding box center [437, 237] width 874 height 475
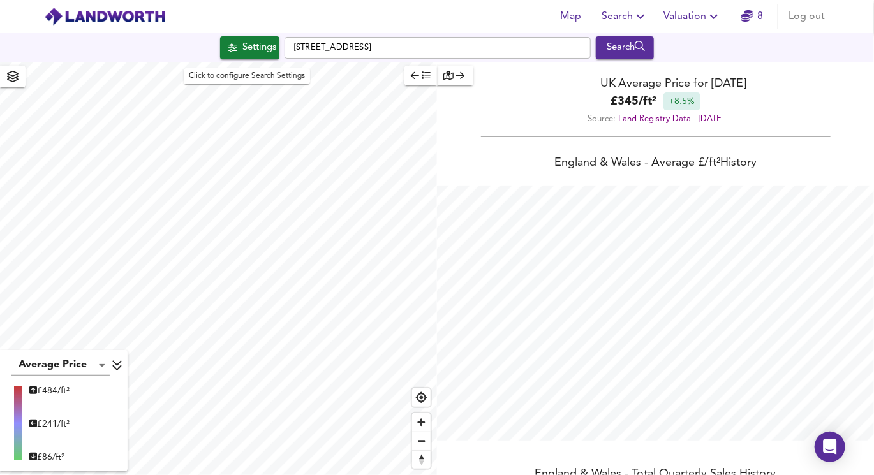
click at [235, 47] on span "Settings" at bounding box center [249, 48] width 53 height 17
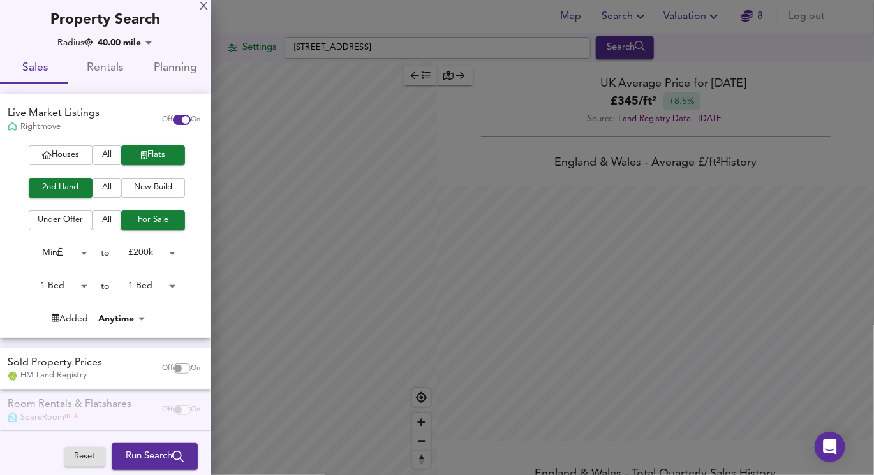
click at [158, 456] on span "Run Search" at bounding box center [155, 456] width 58 height 17
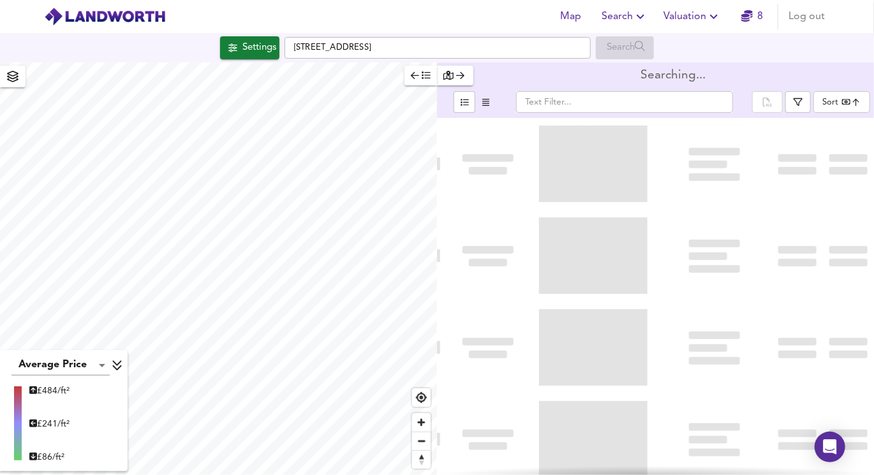
type input "bestdeal"
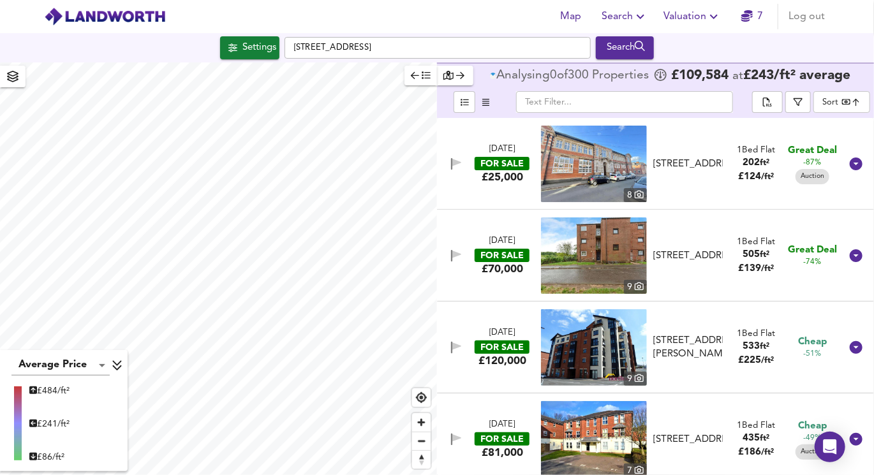
checkbox input "false"
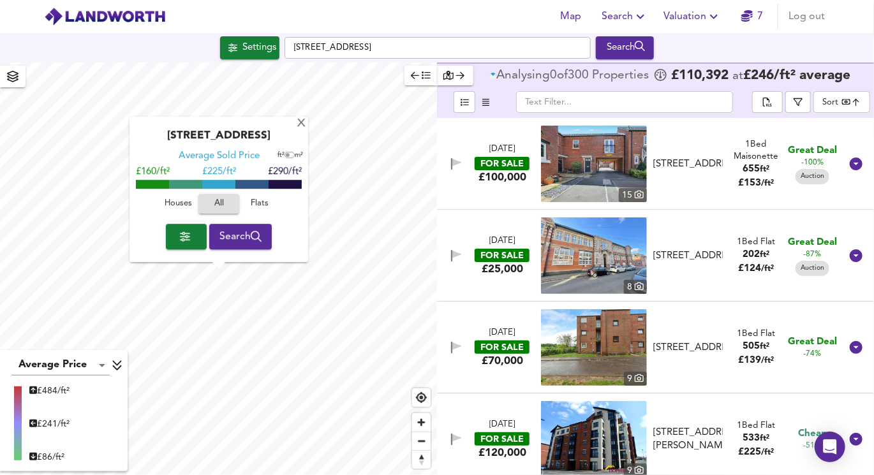
click at [305, 130] on div "Tigers Way, LE1 7DA Average Sold Price ft² m² £160/ft² £ 225/ft² £290/ft² House…" at bounding box center [218, 189] width 179 height 145
click at [300, 123] on div "X" at bounding box center [301, 124] width 11 height 12
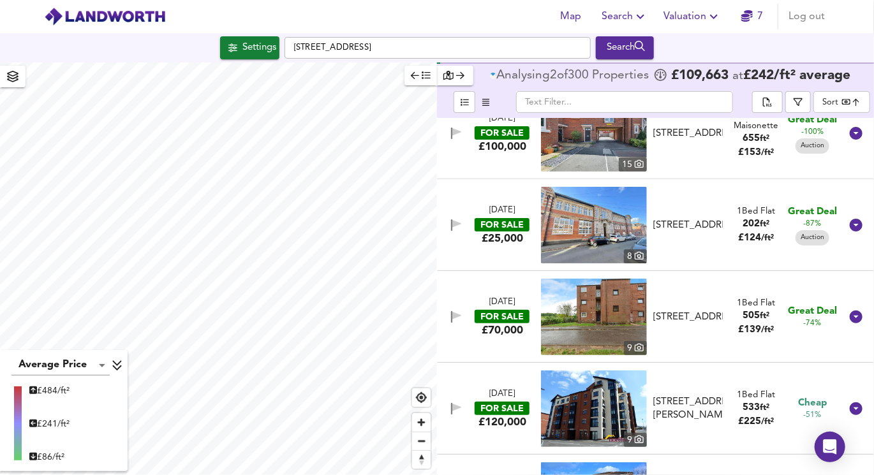
scroll to position [38, 0]
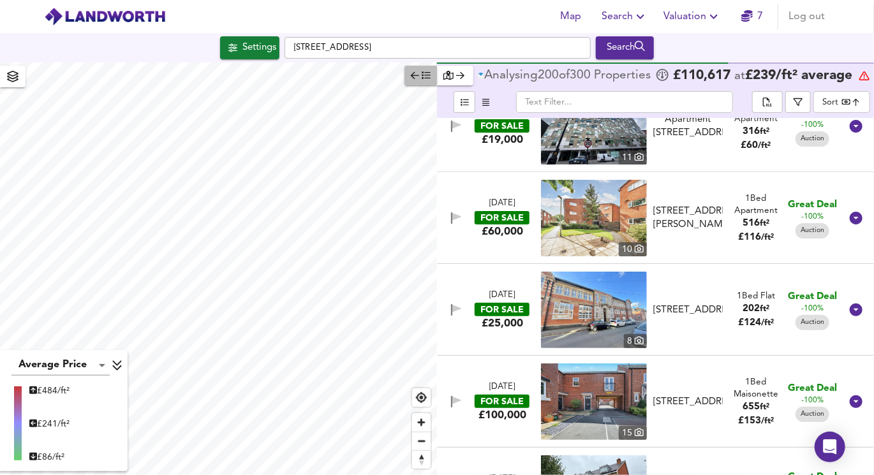
click at [423, 81] on span "button" at bounding box center [421, 75] width 20 height 15
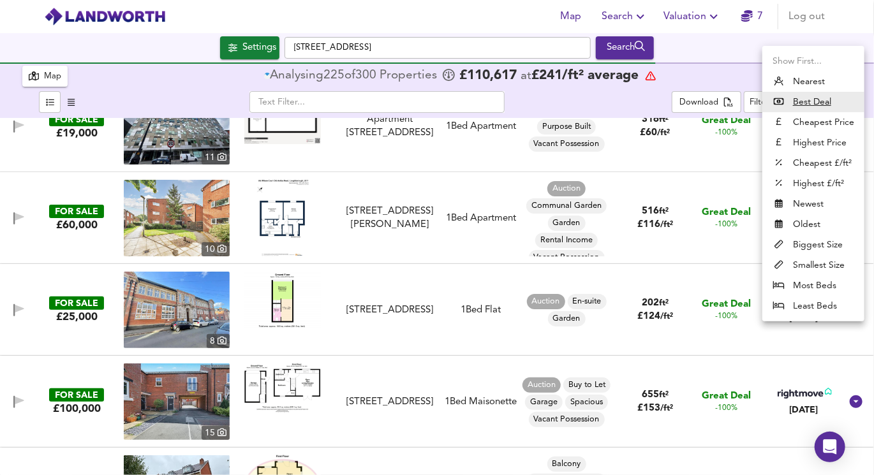
click at [809, 108] on body "Map Search Valuation 7 Log out Settings [GEOGRAPHIC_DATA] Search 300 Results Av…" at bounding box center [437, 237] width 874 height 475
click at [821, 248] on li "Biggest Size" at bounding box center [813, 245] width 102 height 20
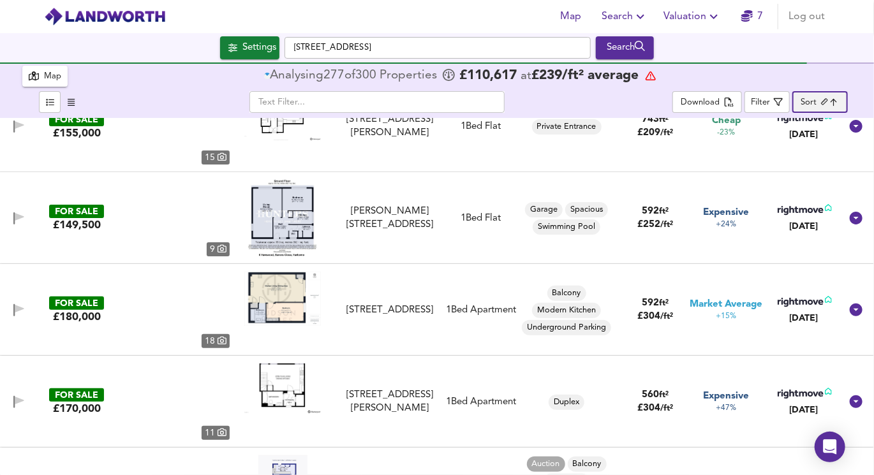
type input "biggest"
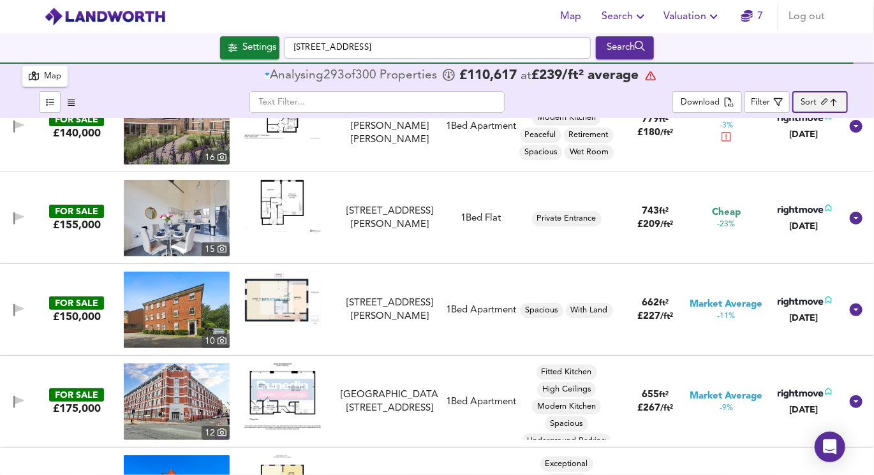
scroll to position [0, 0]
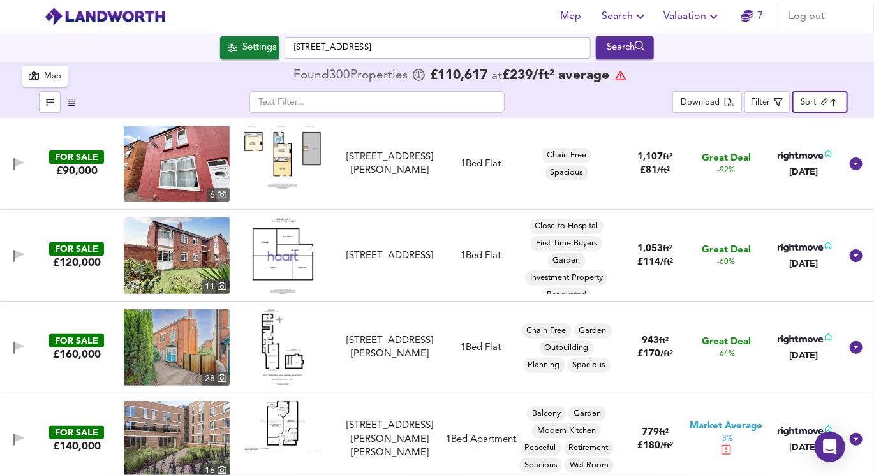
click at [293, 267] on img at bounding box center [283, 255] width 76 height 77
click at [178, 265] on img at bounding box center [177, 255] width 106 height 77
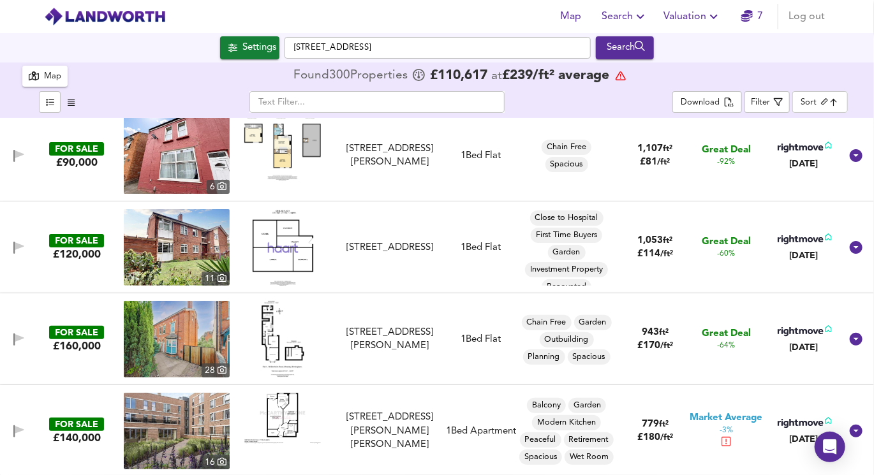
click at [279, 245] on img at bounding box center [283, 247] width 76 height 77
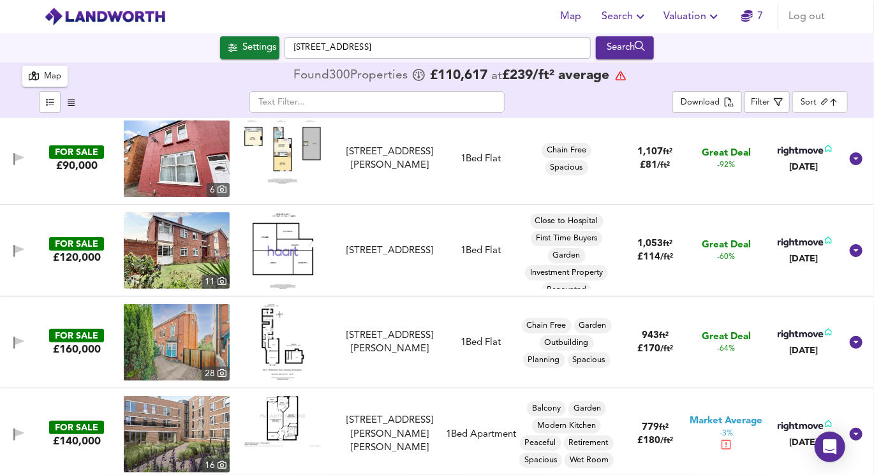
scroll to position [0, 0]
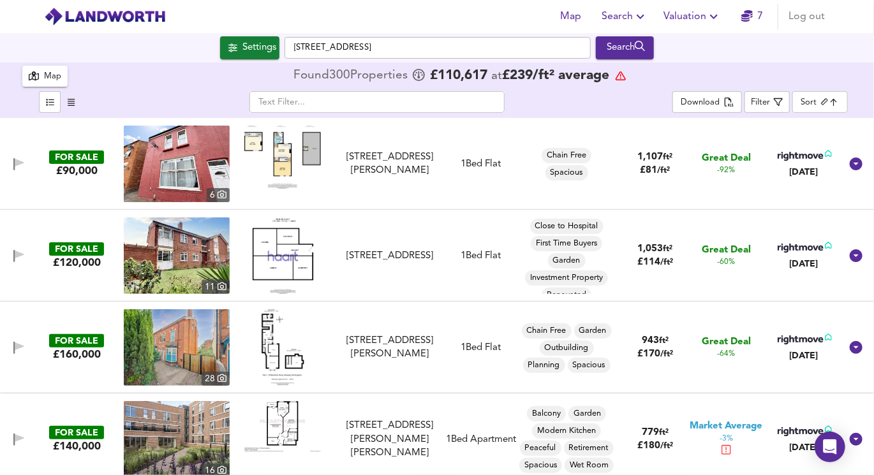
click at [277, 162] on img at bounding box center [282, 157] width 77 height 63
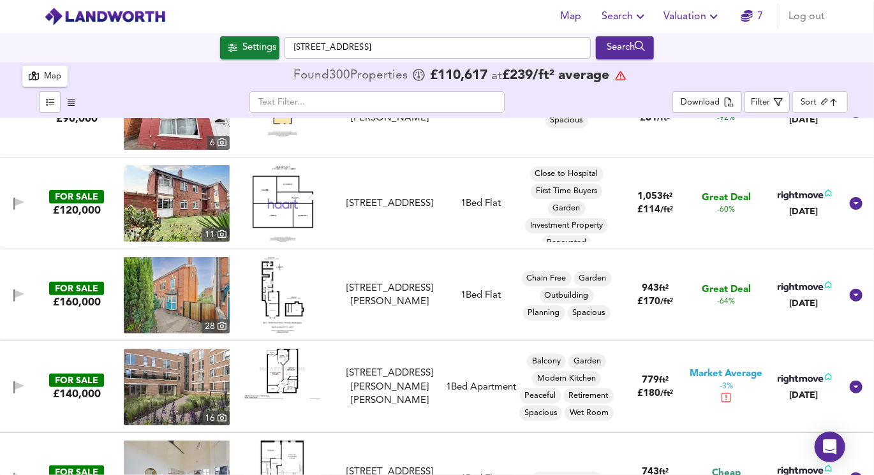
scroll to position [78, 0]
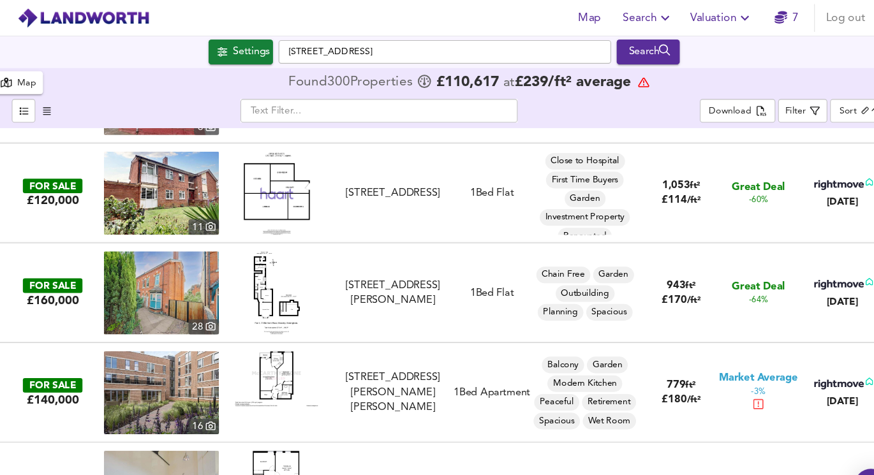
click at [190, 272] on img at bounding box center [177, 269] width 106 height 77
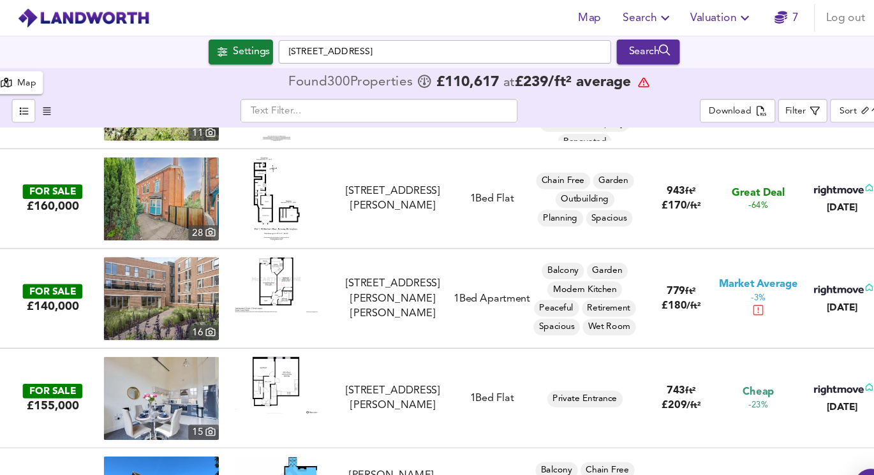
scroll to position [175, 0]
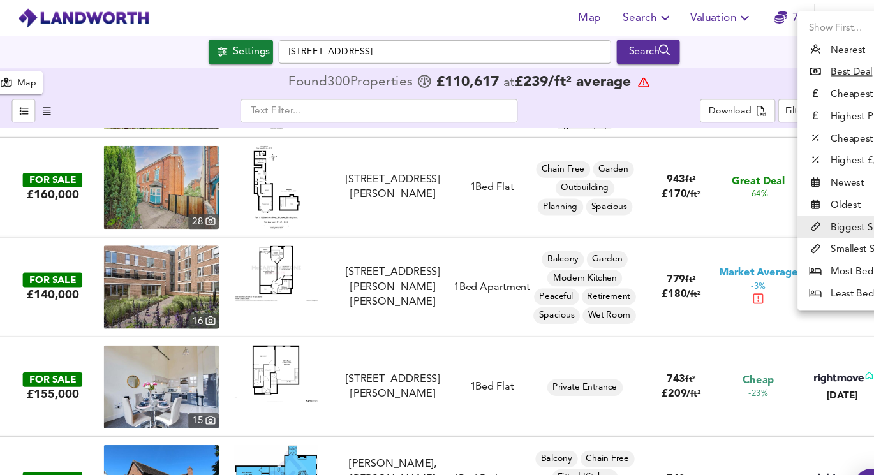
click at [807, 105] on body "Map Search Valuation 7 Log out Settings [GEOGRAPHIC_DATA] Search 300 Results Av…" at bounding box center [437, 237] width 874 height 475
click at [726, 96] on div at bounding box center [437, 237] width 874 height 475
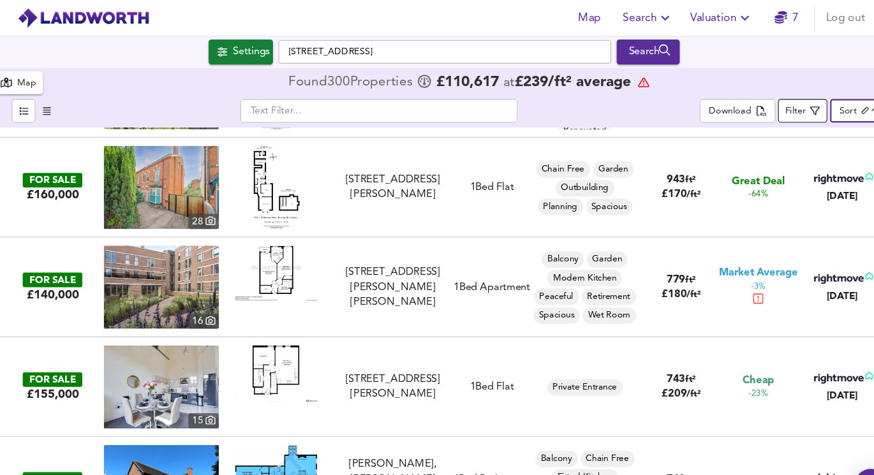
click at [751, 105] on button "Filter" at bounding box center [766, 102] width 45 height 22
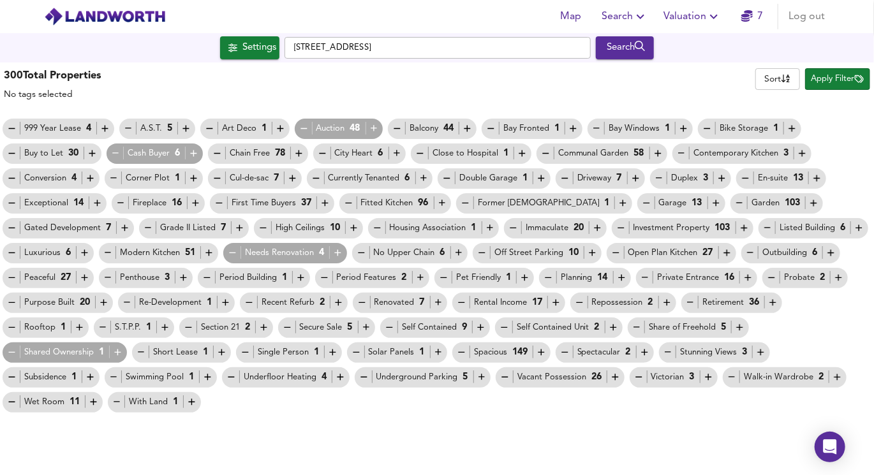
click at [16, 353] on icon "button" at bounding box center [11, 352] width 11 height 11
click at [687, 304] on icon "button" at bounding box center [690, 302] width 11 height 11
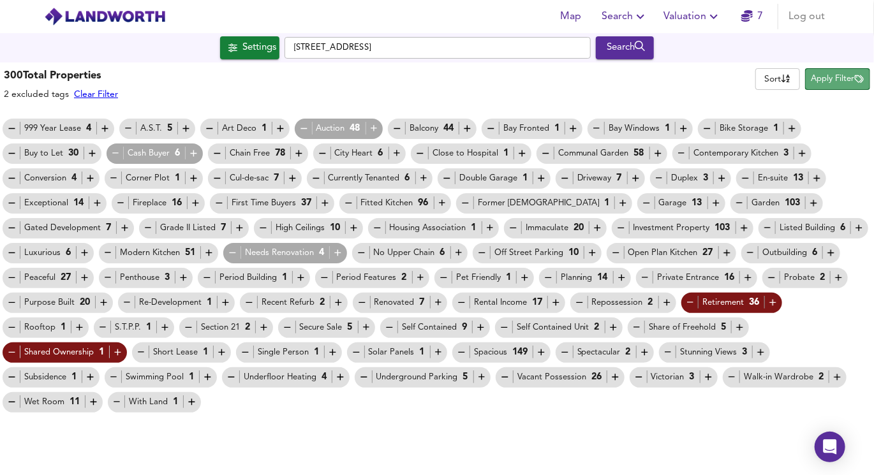
click at [837, 80] on span "Apply Filter" at bounding box center [837, 79] width 52 height 15
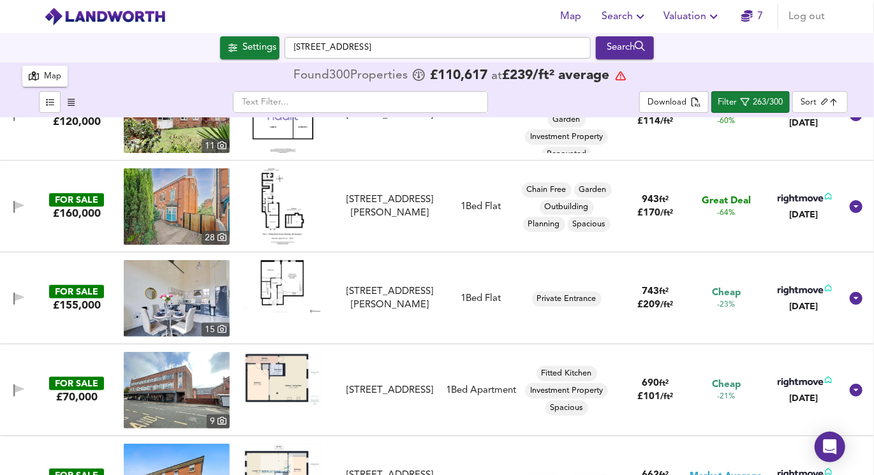
scroll to position [155, 0]
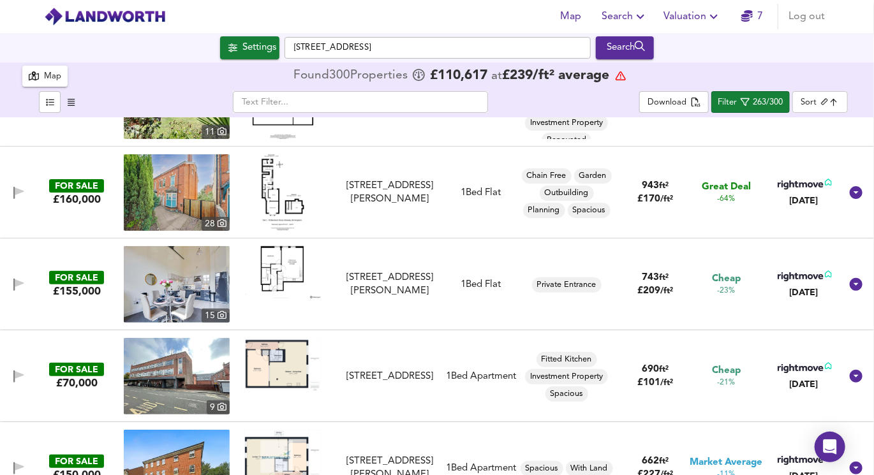
click at [309, 272] on img at bounding box center [282, 272] width 77 height 52
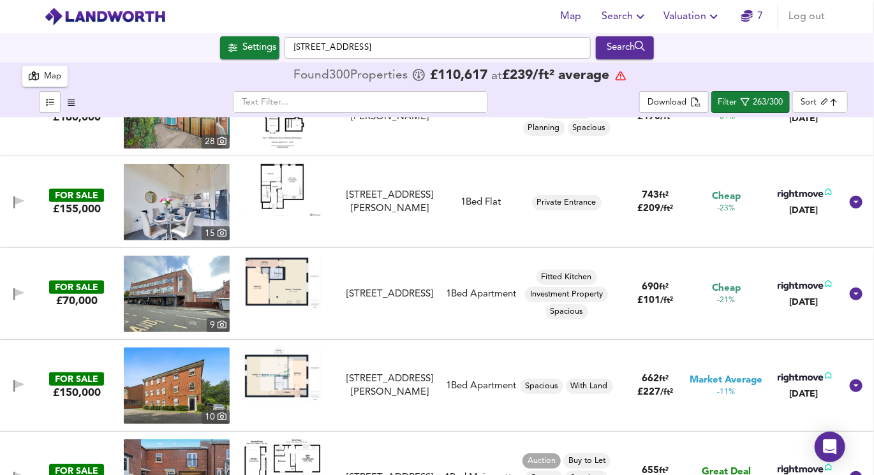
scroll to position [239, 0]
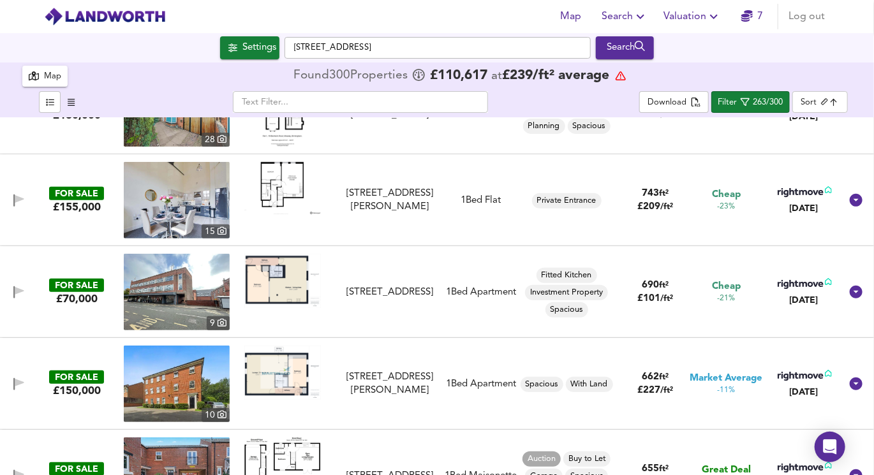
click at [290, 282] on img at bounding box center [282, 281] width 77 height 54
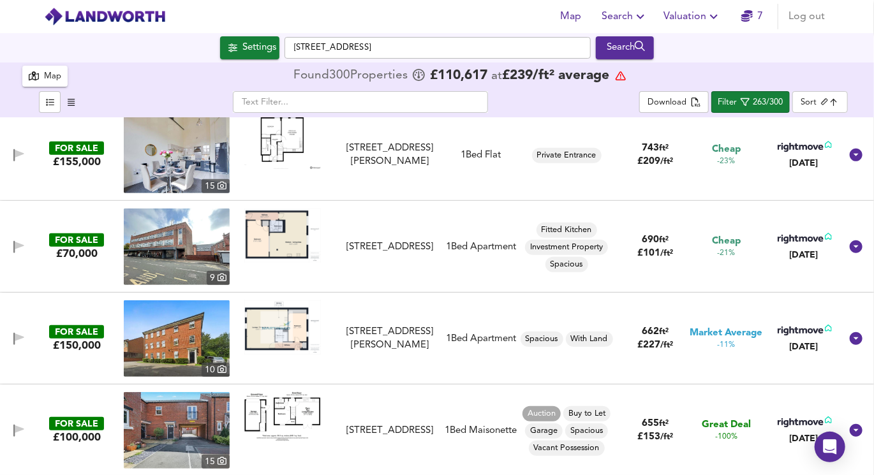
scroll to position [296, 0]
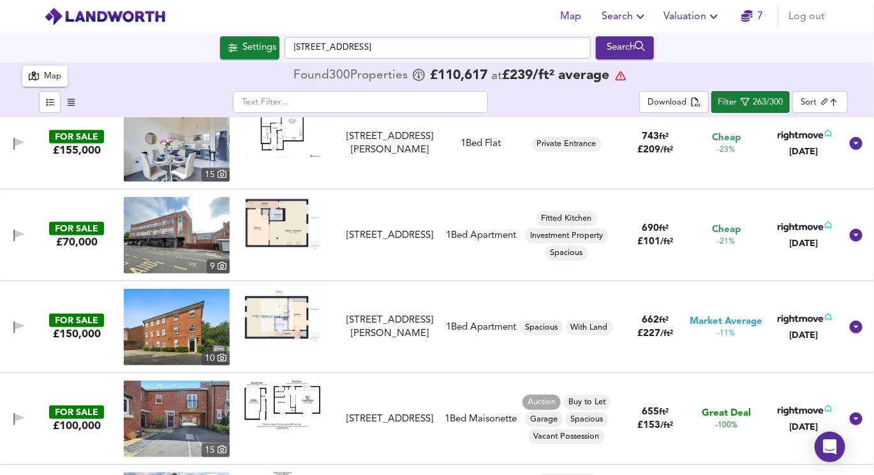
click at [283, 332] on img at bounding box center [282, 316] width 77 height 54
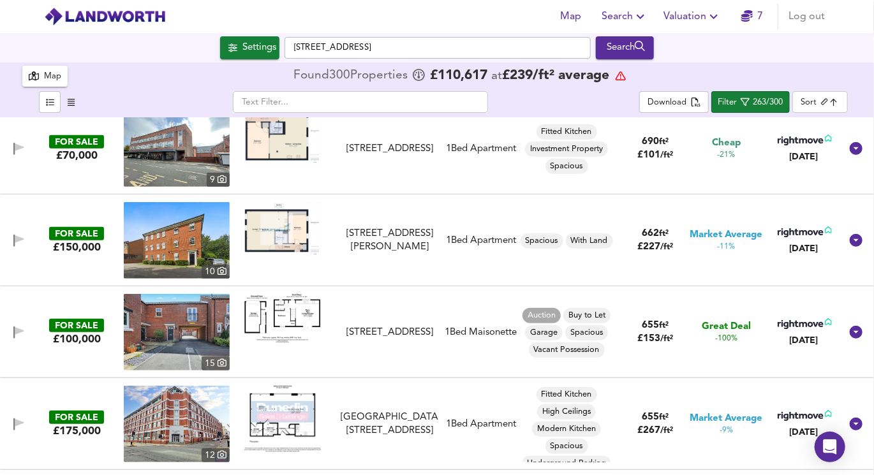
scroll to position [385, 0]
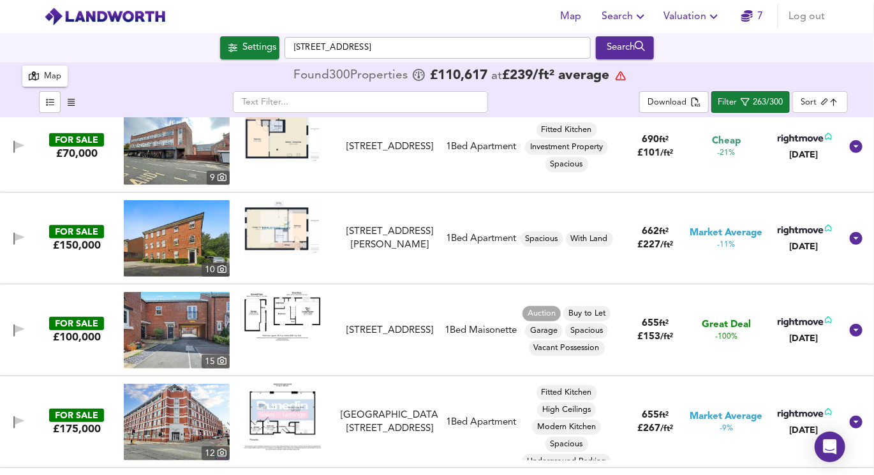
click at [296, 304] on img at bounding box center [282, 316] width 77 height 49
click at [198, 318] on img at bounding box center [177, 330] width 106 height 77
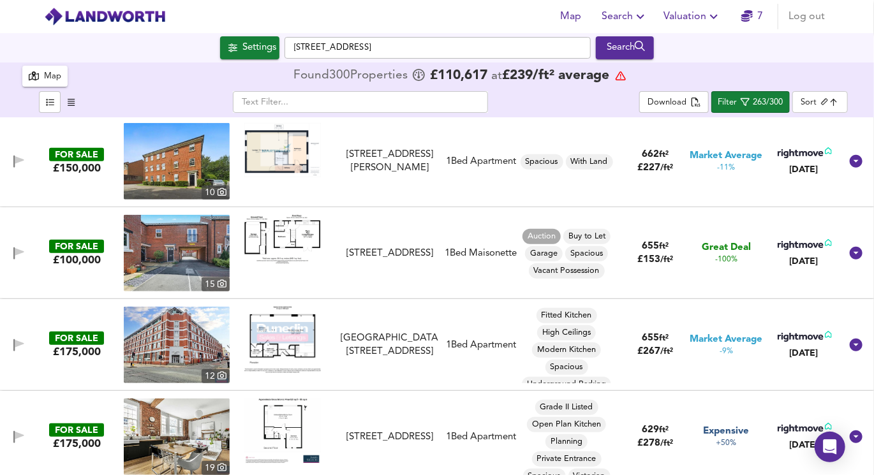
scroll to position [464, 0]
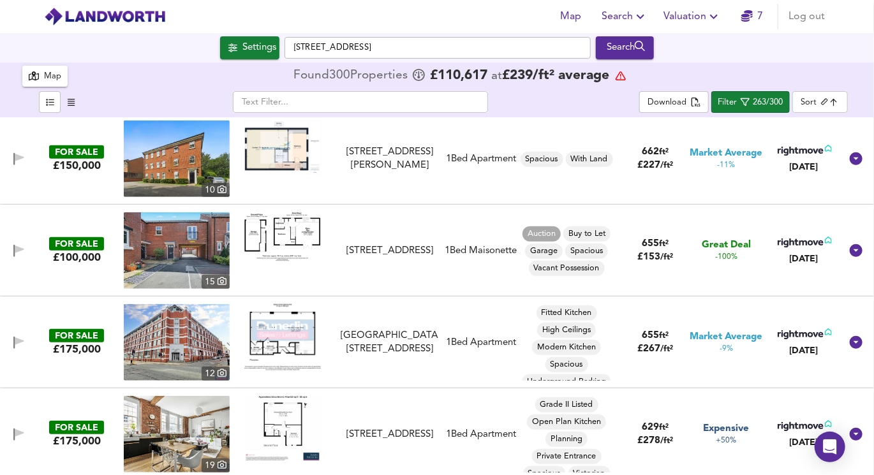
click at [298, 344] on img at bounding box center [282, 337] width 77 height 66
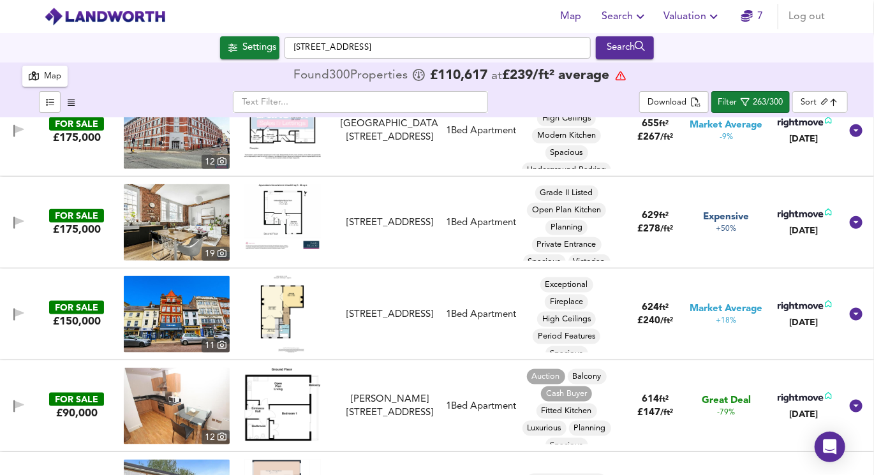
scroll to position [679, 0]
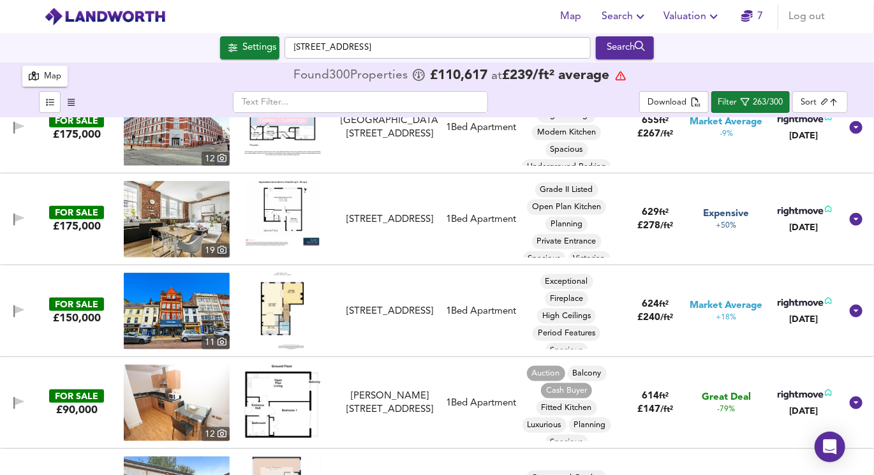
click at [286, 300] on img at bounding box center [282, 311] width 43 height 77
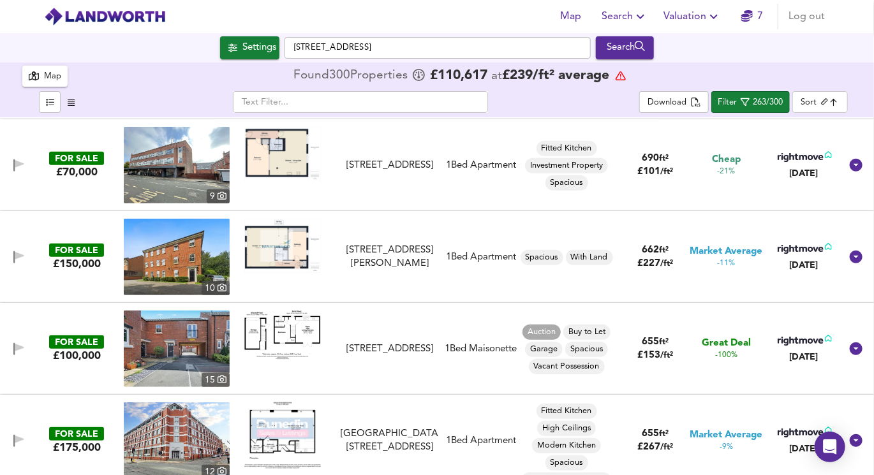
scroll to position [367, 0]
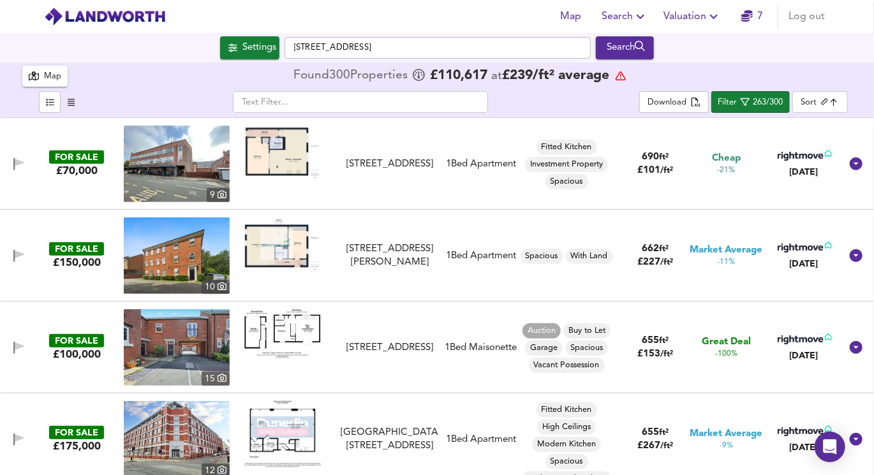
click at [292, 330] on img at bounding box center [282, 333] width 77 height 49
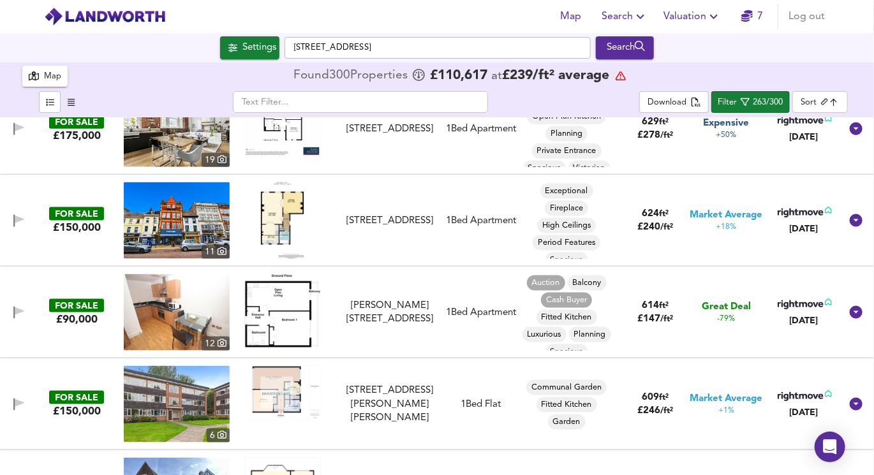
scroll to position [778, 0]
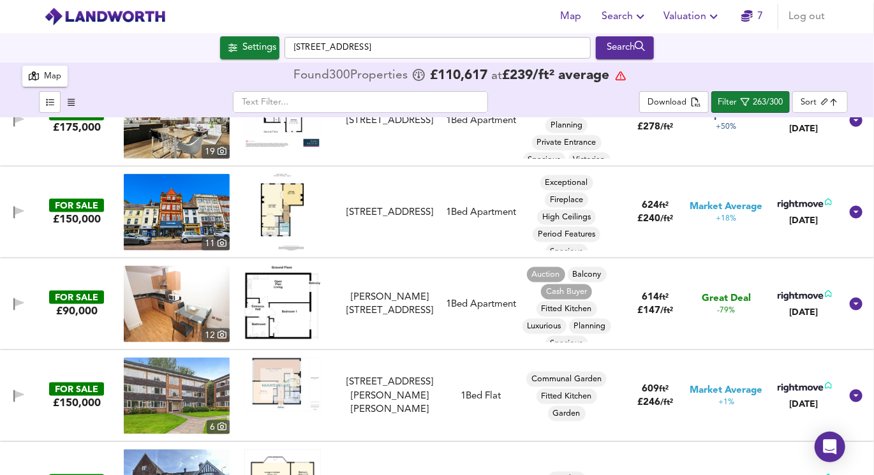
click at [193, 221] on img at bounding box center [177, 212] width 106 height 77
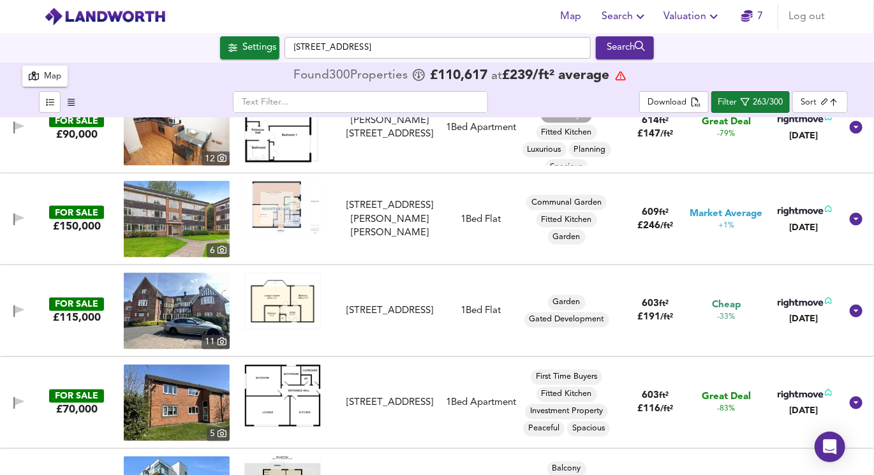
scroll to position [958, 0]
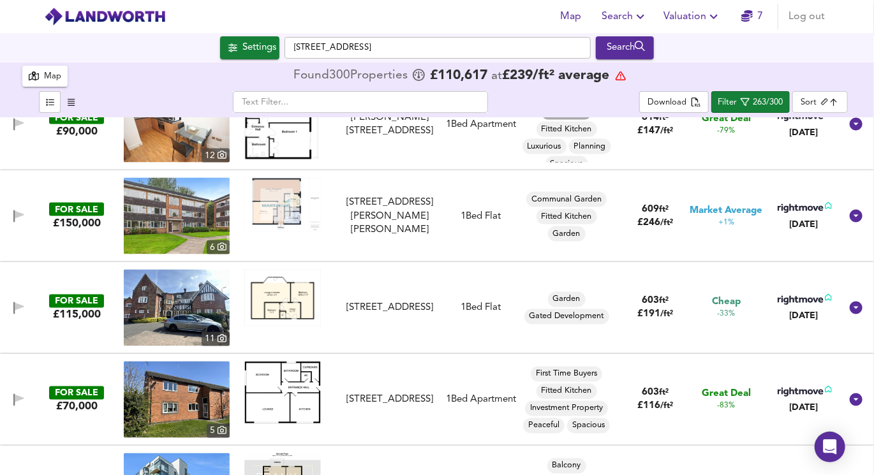
click at [265, 321] on img at bounding box center [282, 298] width 77 height 57
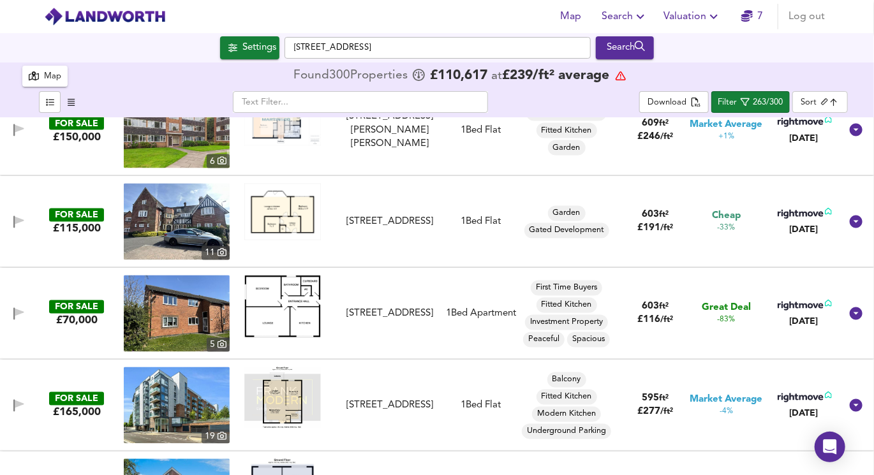
scroll to position [1043, 0]
click at [209, 313] on img at bounding box center [177, 314] width 106 height 77
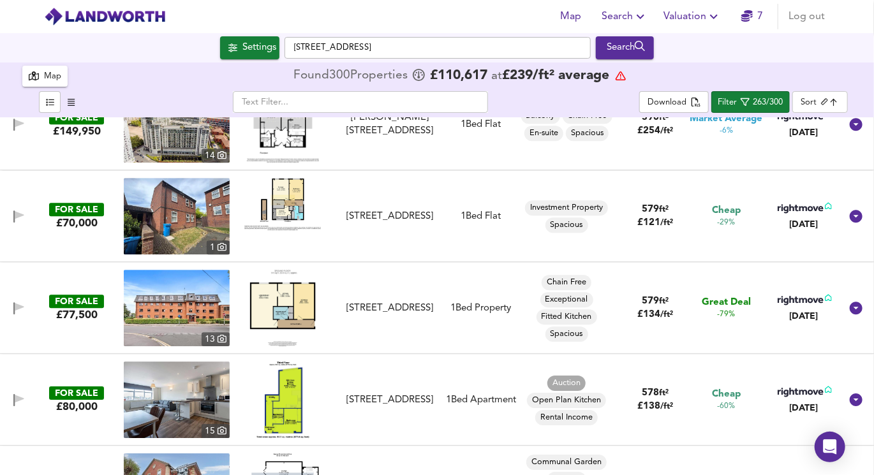
scroll to position [1694, 0]
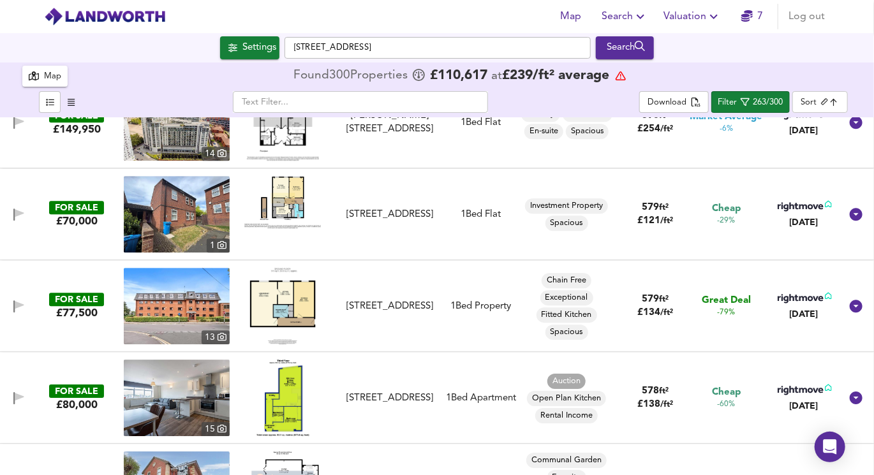
click at [288, 298] on img at bounding box center [283, 306] width 66 height 77
click at [176, 230] on img at bounding box center [177, 214] width 106 height 77
click at [195, 301] on img at bounding box center [177, 306] width 106 height 77
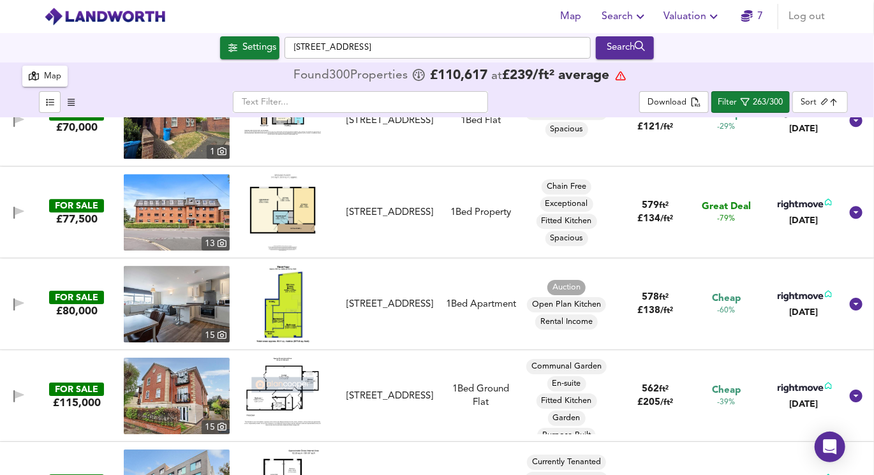
scroll to position [1789, 0]
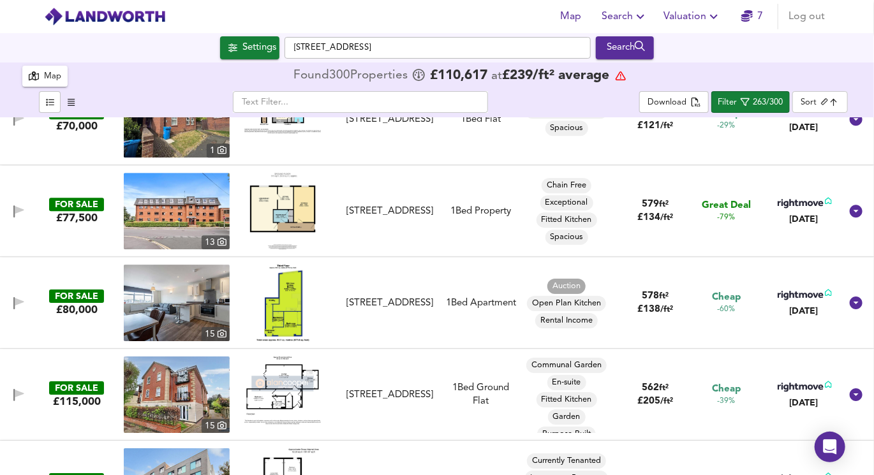
click at [291, 295] on img at bounding box center [282, 303] width 53 height 77
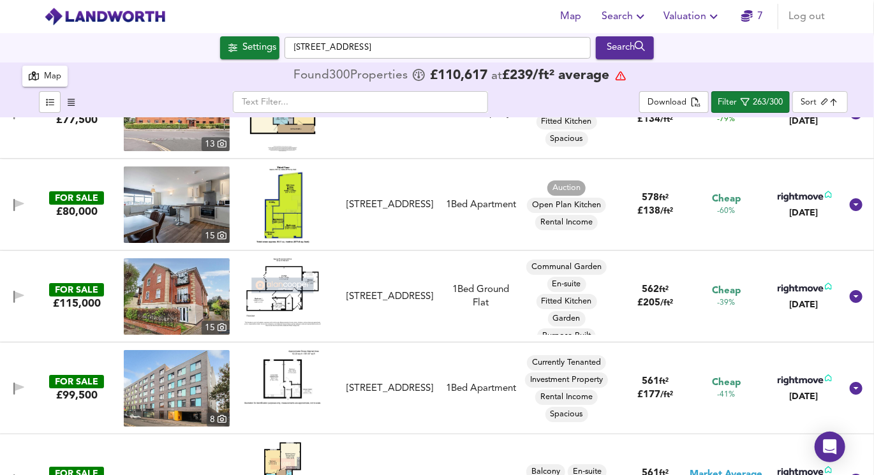
scroll to position [1888, 0]
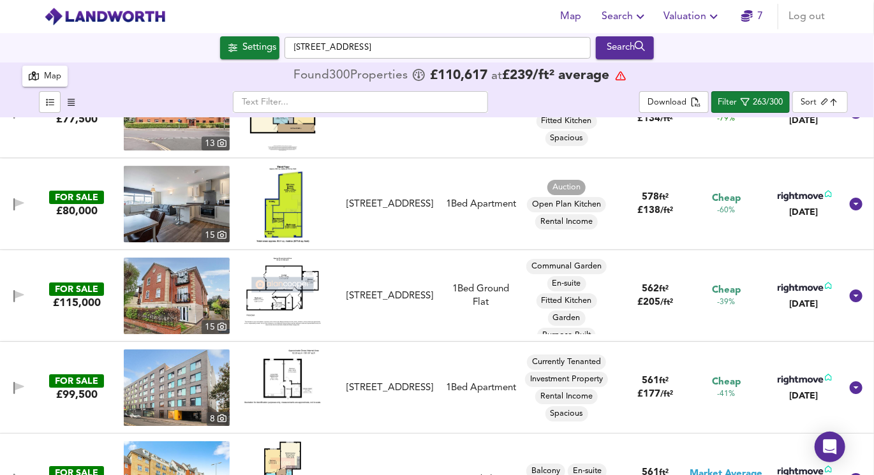
click at [293, 304] on img at bounding box center [282, 292] width 77 height 68
click at [164, 265] on img at bounding box center [177, 296] width 106 height 77
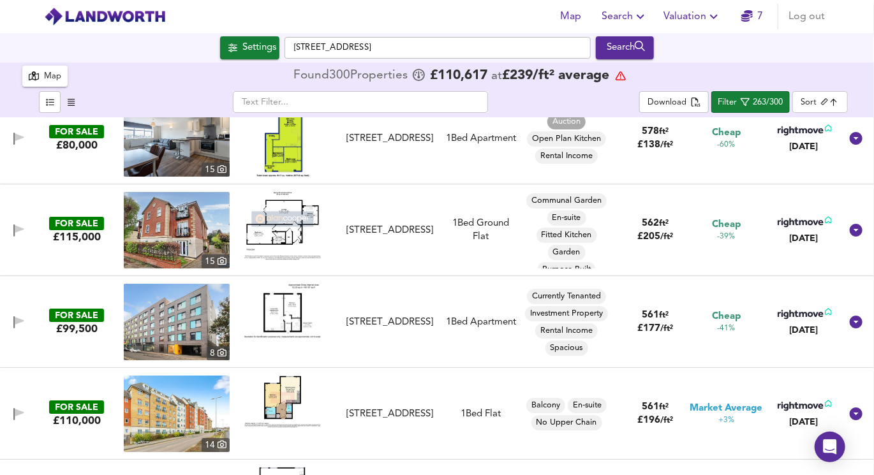
scroll to position [1971, 0]
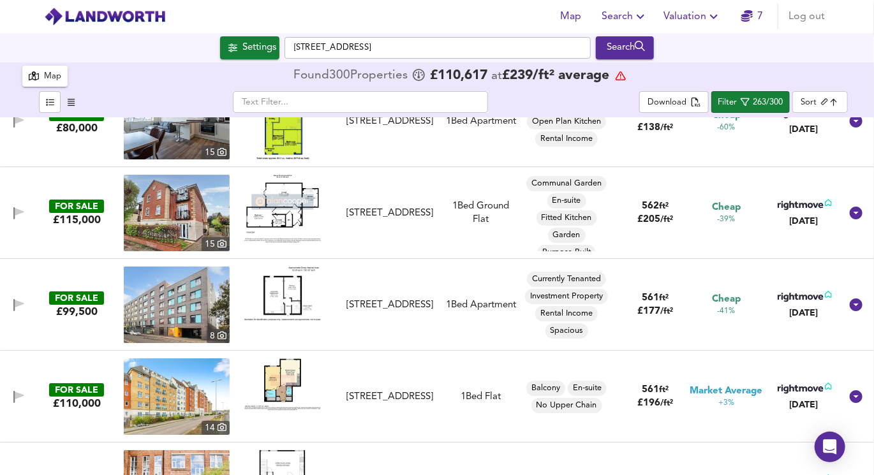
click at [293, 305] on img at bounding box center [282, 294] width 77 height 54
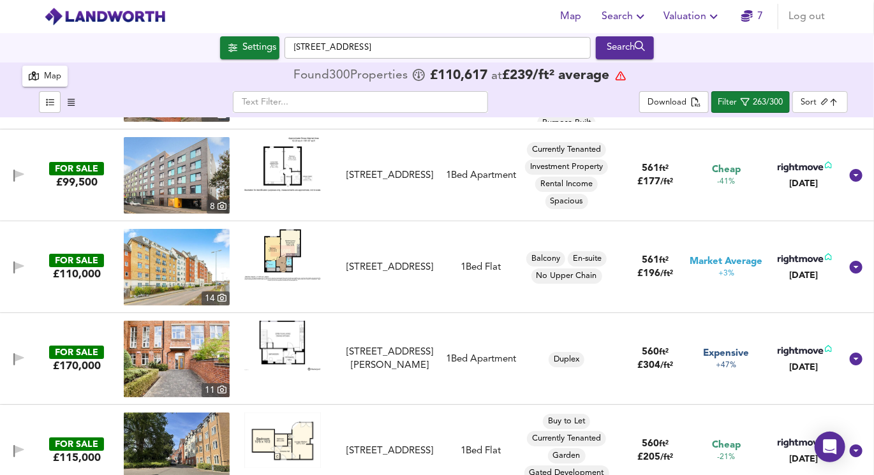
scroll to position [2108, 0]
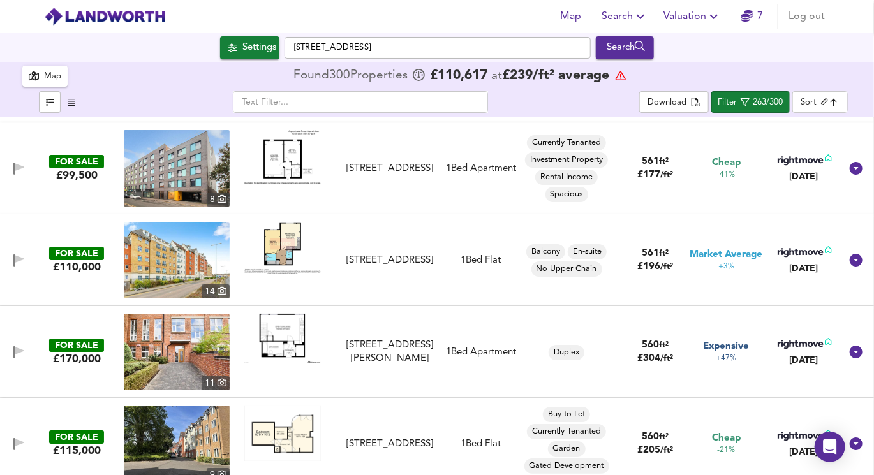
click at [272, 239] on img at bounding box center [282, 248] width 77 height 52
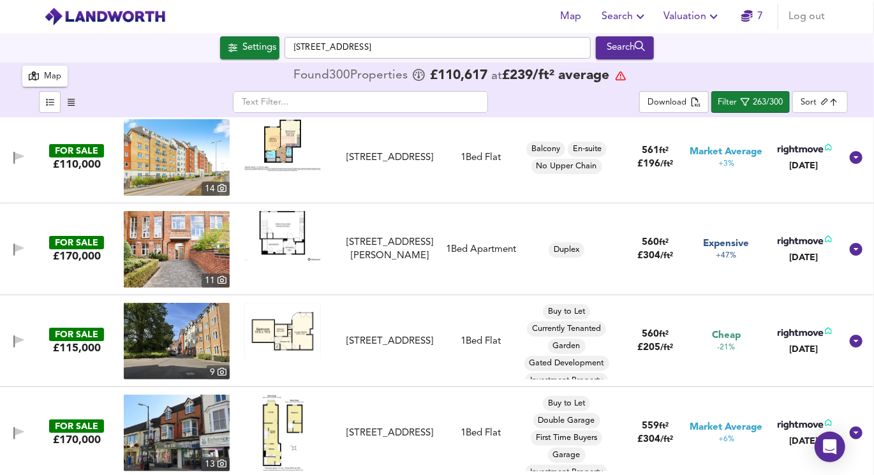
scroll to position [2218, 0]
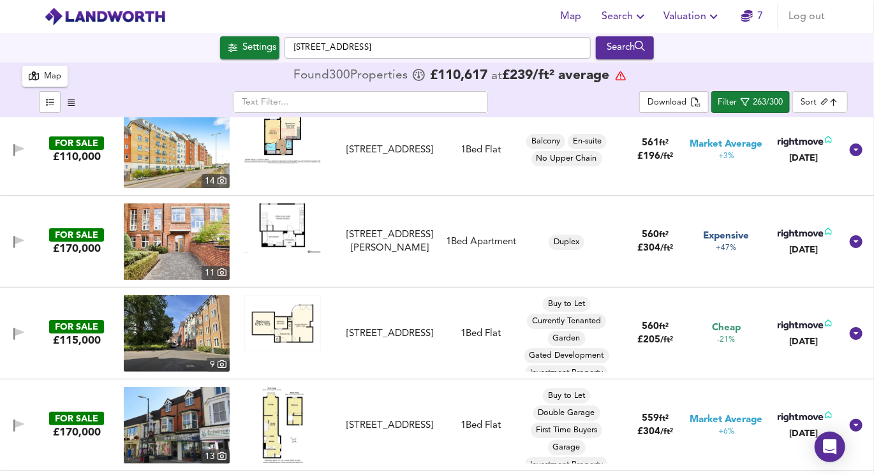
click at [302, 245] on img at bounding box center [282, 228] width 77 height 50
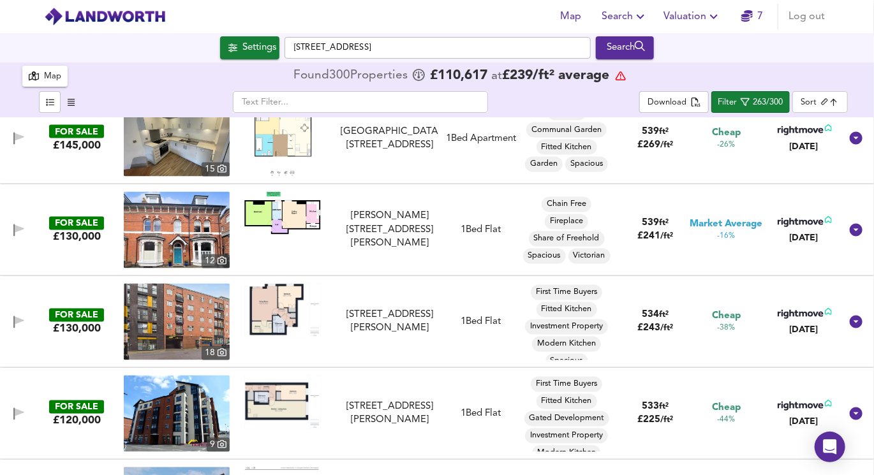
scroll to position [3250, 0]
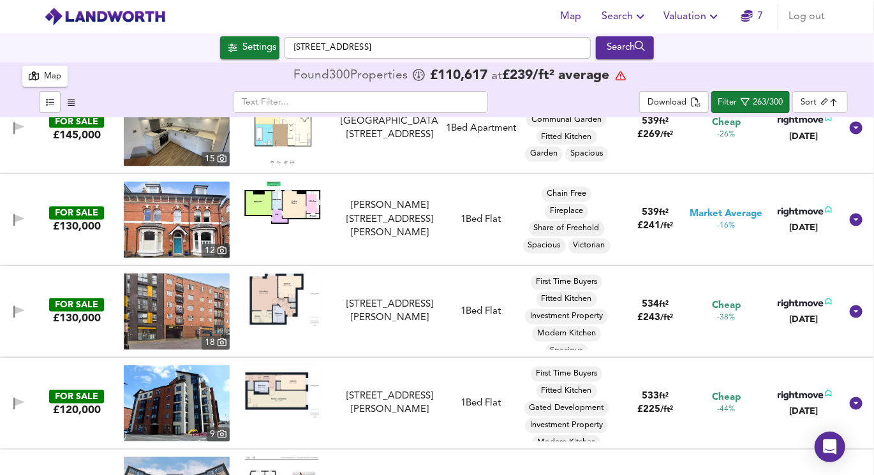
click at [263, 210] on img at bounding box center [282, 203] width 77 height 43
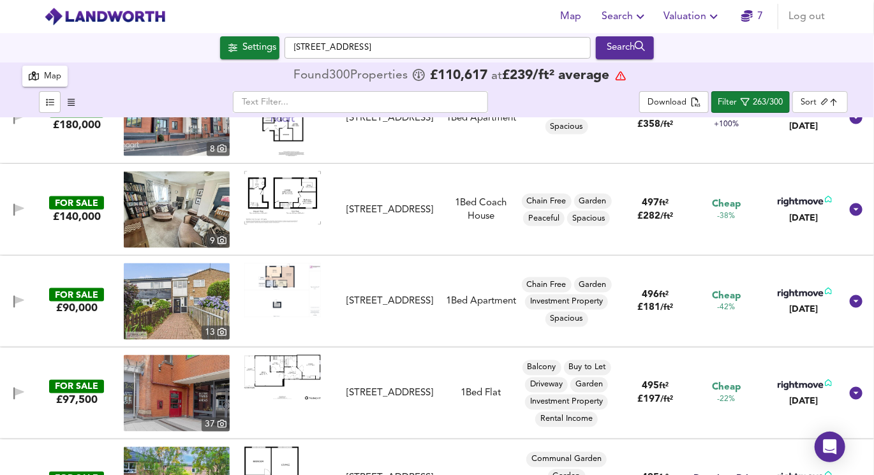
scroll to position [5281, 0]
click at [821, 99] on body "Map Search Valuation 7 Log out Settings Tigers Way, LE1 7DA Search 300 Results …" at bounding box center [437, 237] width 874 height 475
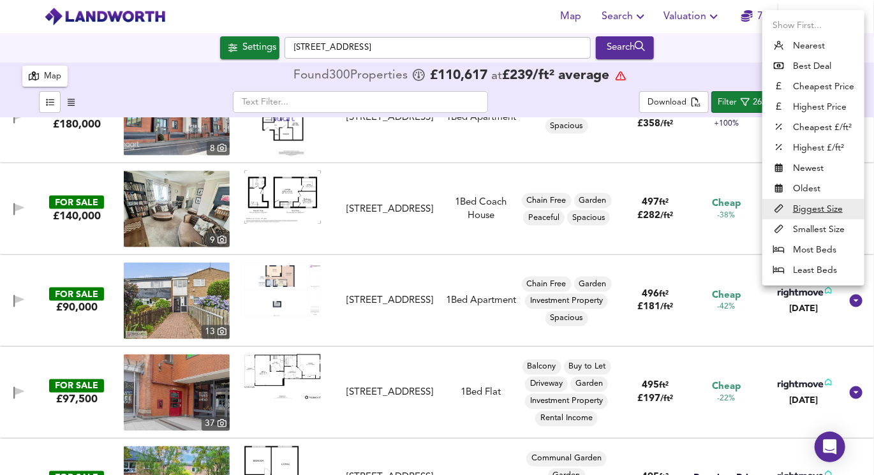
click at [730, 78] on div at bounding box center [437, 237] width 874 height 475
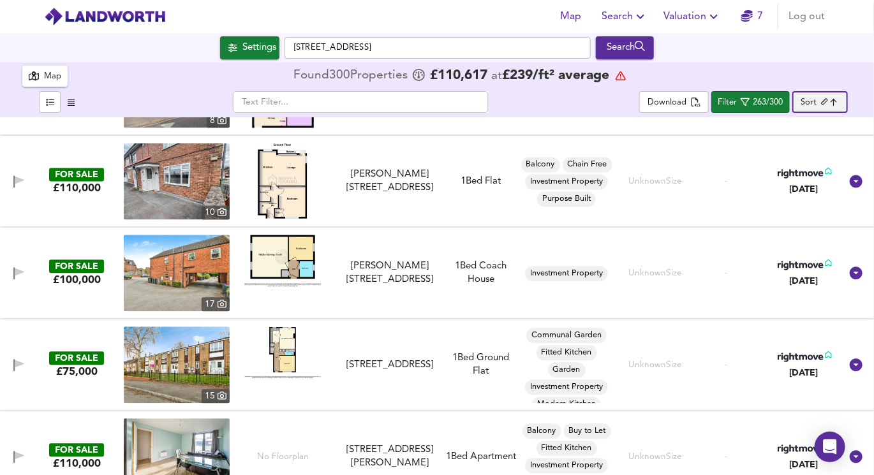
scroll to position [21496, 0]
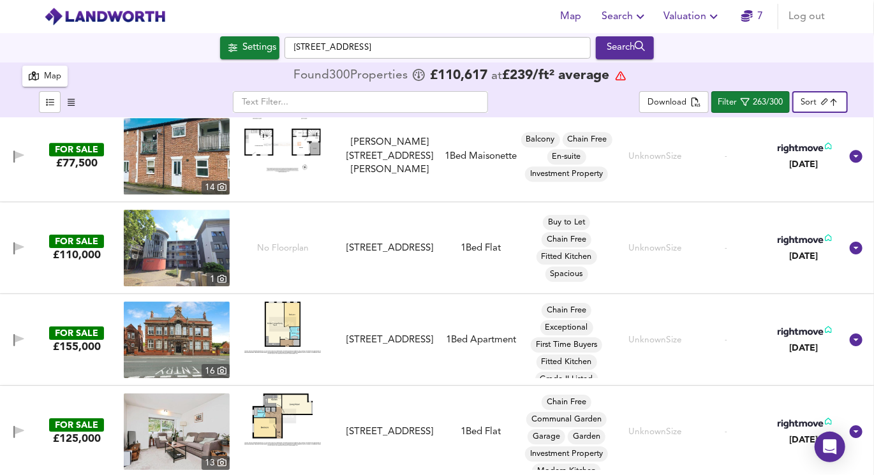
click at [821, 99] on body "Map Search Valuation 7 Log out Settings Tigers Way, LE1 7DA Search 300 Results …" at bounding box center [437, 237] width 874 height 475
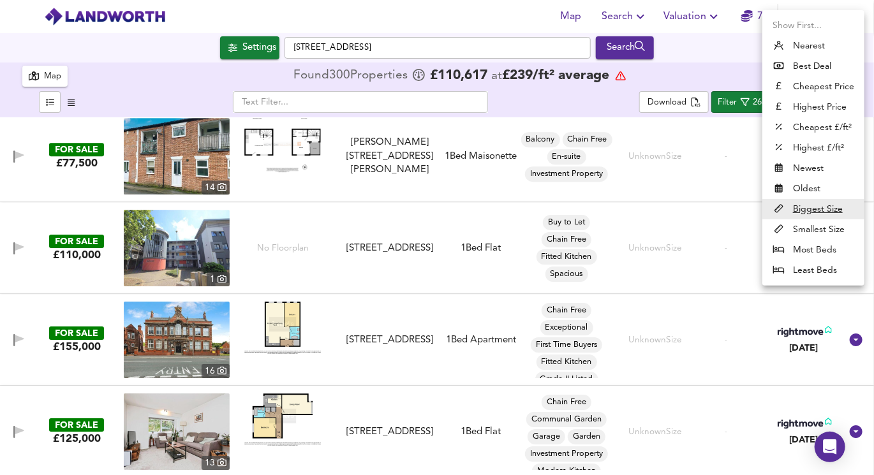
click at [706, 61] on div at bounding box center [437, 237] width 874 height 475
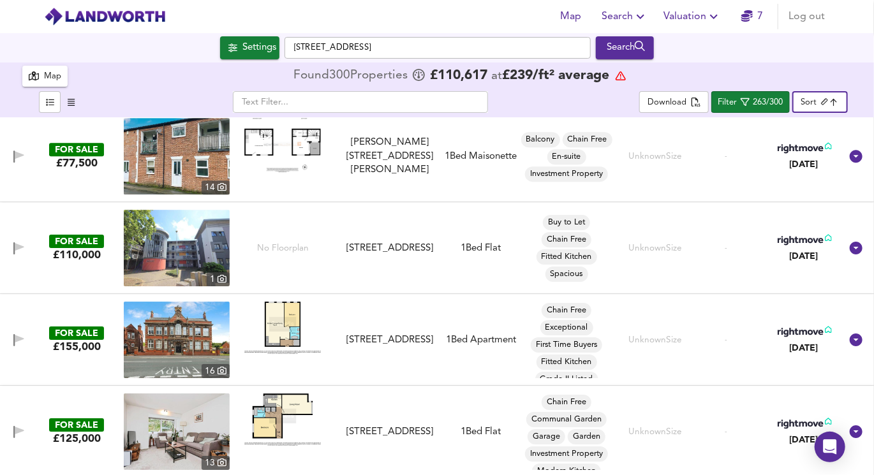
click at [807, 103] on body "Map Search Valuation 7 Log out Settings Tigers Way, LE1 7DA Search 300 Results …" at bounding box center [437, 237] width 874 height 475
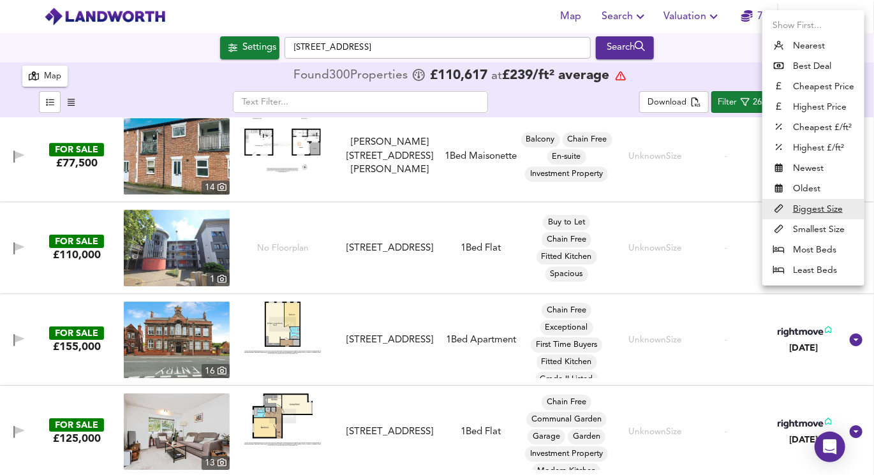
click at [723, 69] on div at bounding box center [437, 237] width 874 height 475
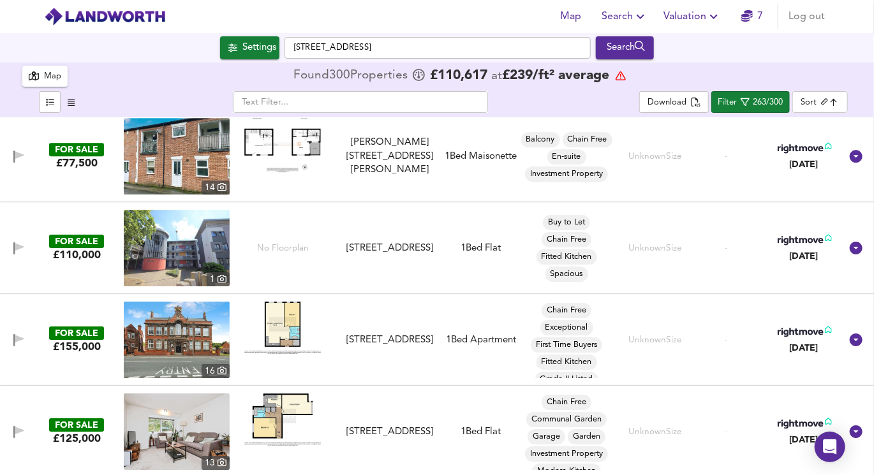
click at [728, 115] on div "​ Download Filter 263/300 Sort biggest ​" at bounding box center [436, 104] width 829 height 28
click at [728, 107] on div "Filter" at bounding box center [726, 103] width 19 height 15
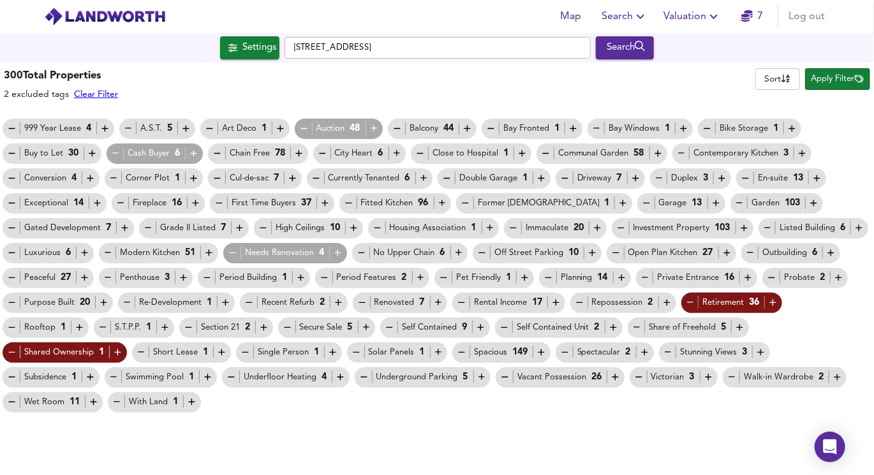
click at [366, 133] on div "Auction 48" at bounding box center [338, 128] width 81 height 13
click at [369, 130] on icon "button" at bounding box center [374, 128] width 11 height 11
click at [341, 259] on div "Needs Renovation 4" at bounding box center [285, 253] width 124 height 20
click at [333, 251] on icon "button" at bounding box center [337, 252] width 11 height 11
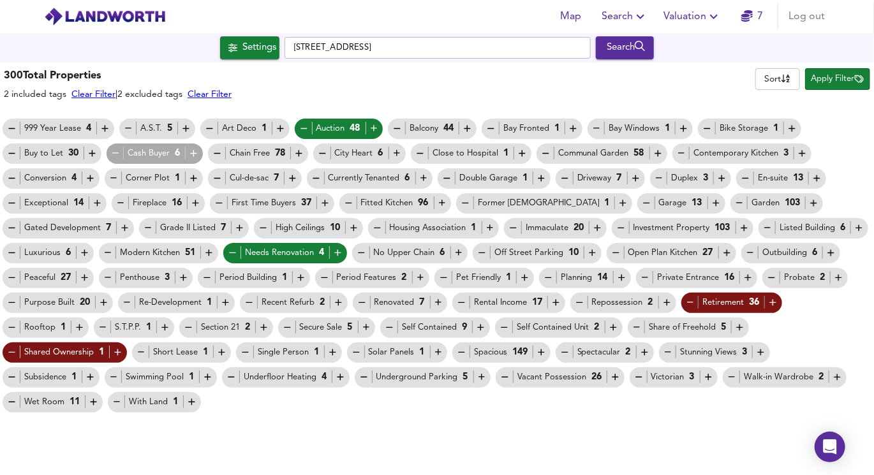
click at [826, 81] on span "Apply Filter" at bounding box center [837, 79] width 52 height 15
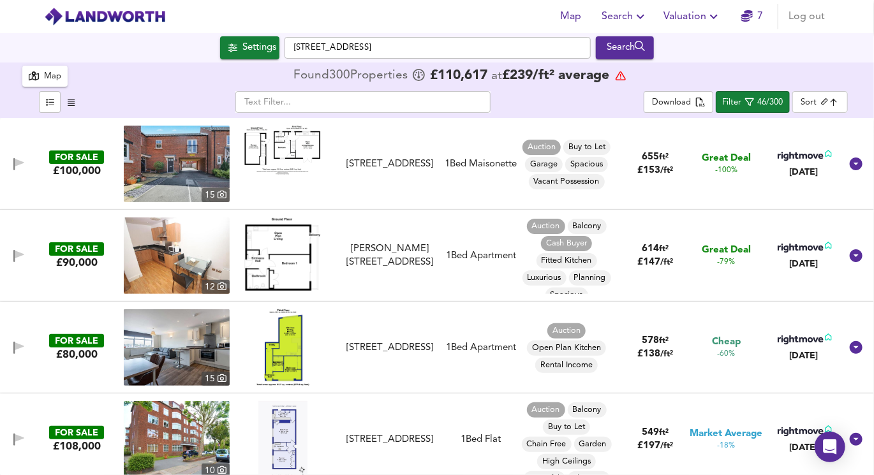
click at [295, 159] on img at bounding box center [282, 150] width 77 height 49
click at [270, 237] on img at bounding box center [282, 253] width 77 height 73
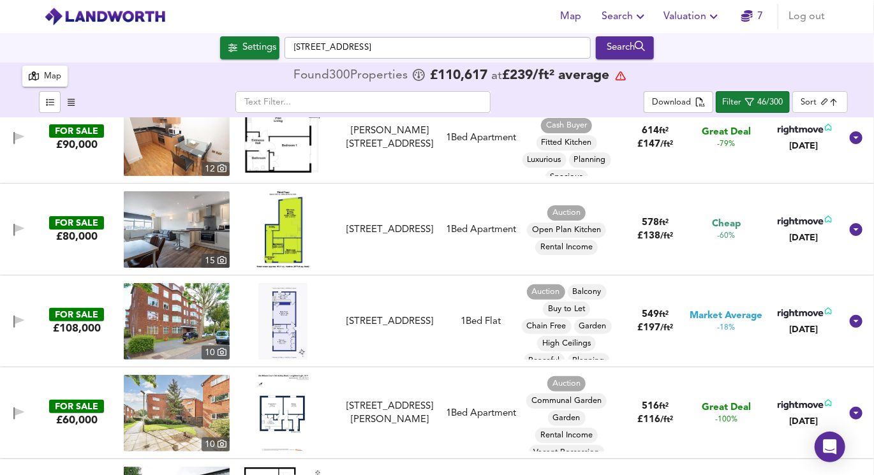
scroll to position [124, 0]
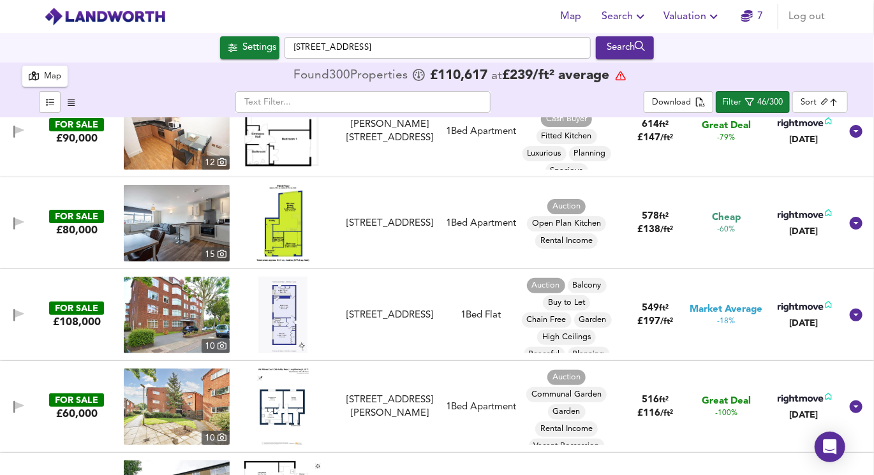
click at [286, 316] on img at bounding box center [282, 315] width 49 height 77
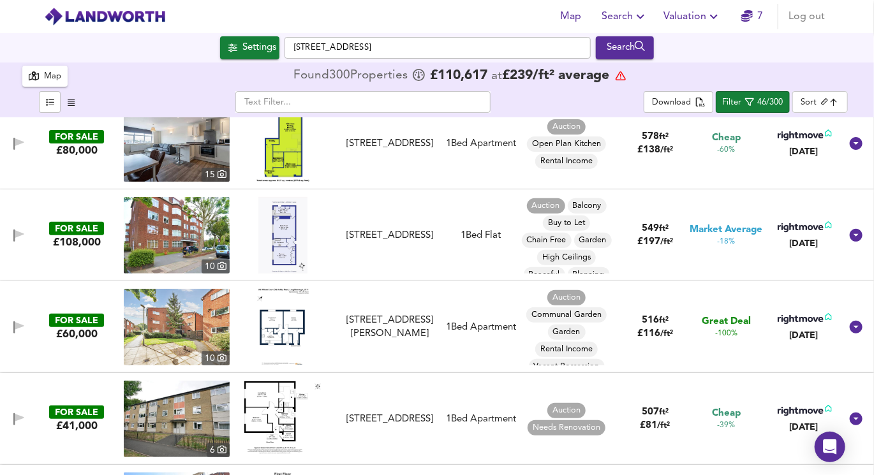
scroll to position [223, 0]
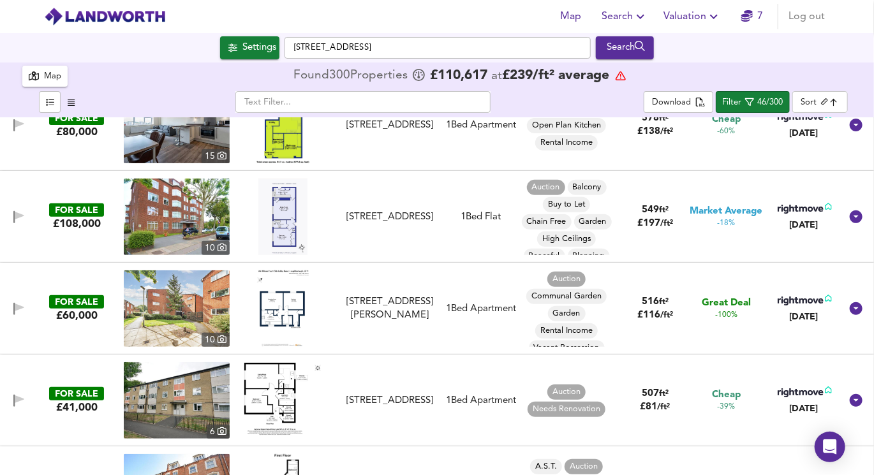
click at [284, 310] on img at bounding box center [283, 308] width 52 height 77
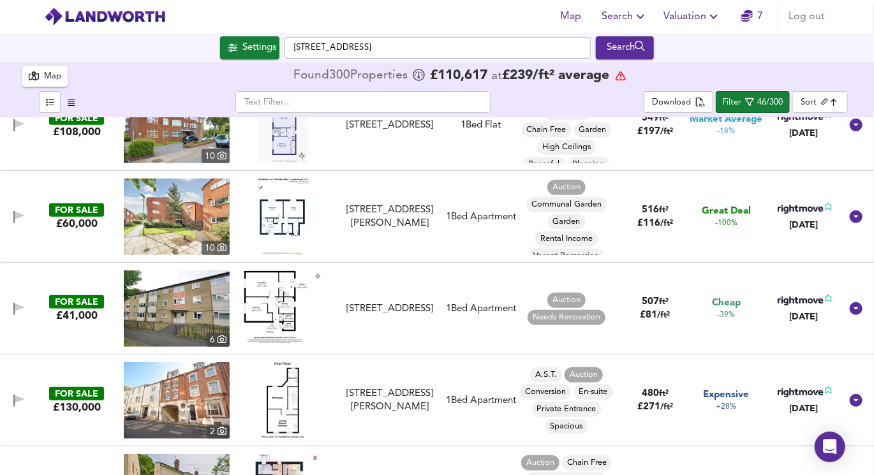
scroll to position [316, 0]
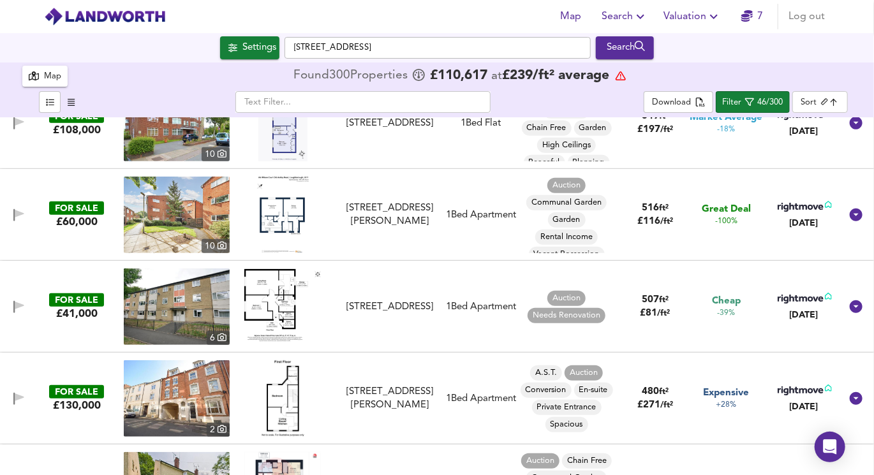
click at [263, 215] on img at bounding box center [283, 215] width 52 height 77
click at [163, 216] on img at bounding box center [177, 215] width 106 height 77
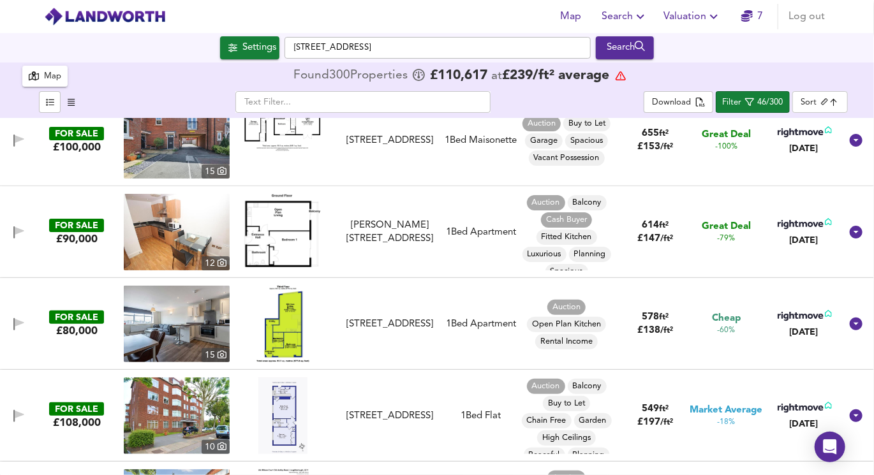
scroll to position [26, 0]
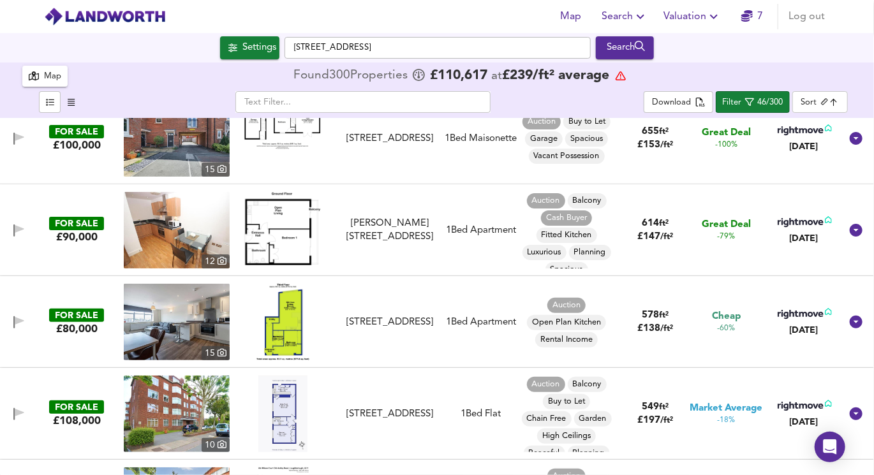
click at [293, 311] on img at bounding box center [282, 322] width 53 height 77
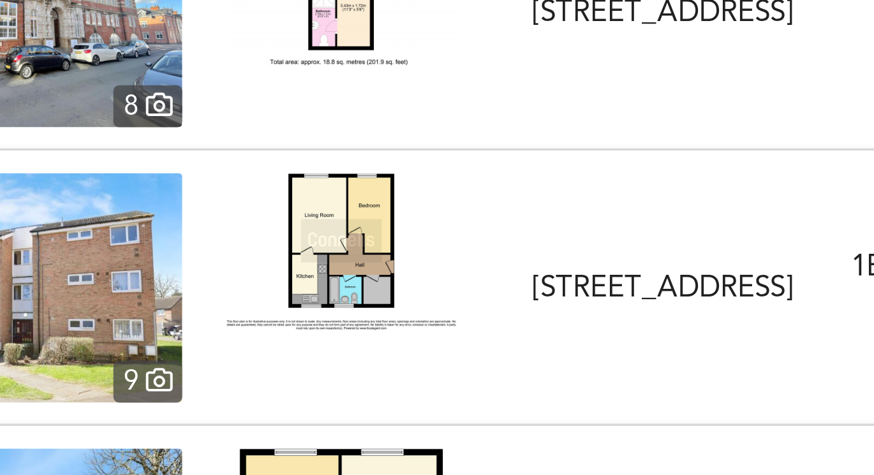
scroll to position [1658, 0]
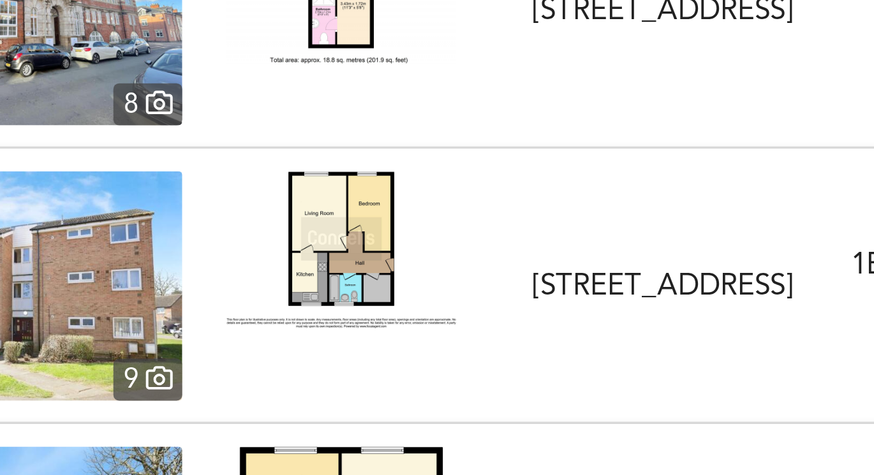
click at [277, 239] on img at bounding box center [282, 238] width 77 height 52
click at [212, 260] on img at bounding box center [177, 250] width 106 height 77
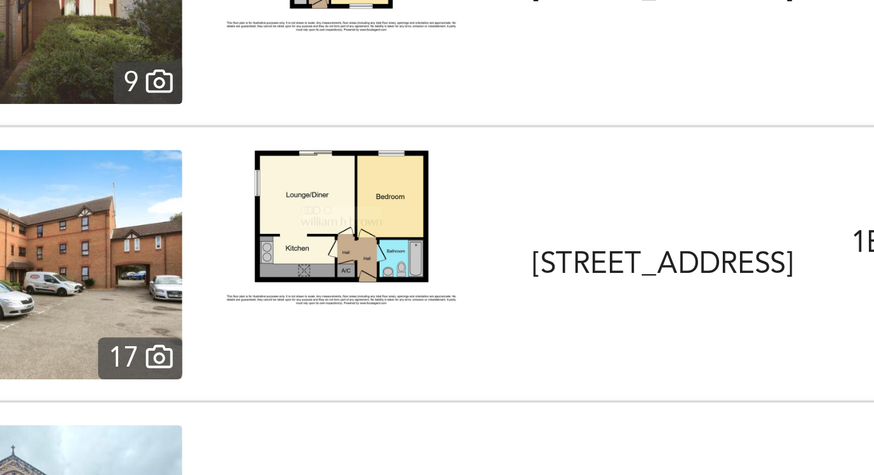
scroll to position [1941, 0]
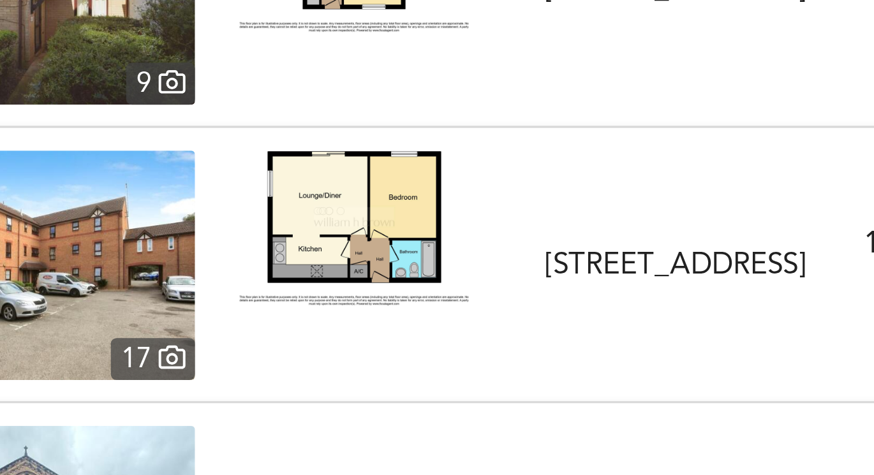
click at [226, 237] on img at bounding box center [177, 243] width 106 height 77
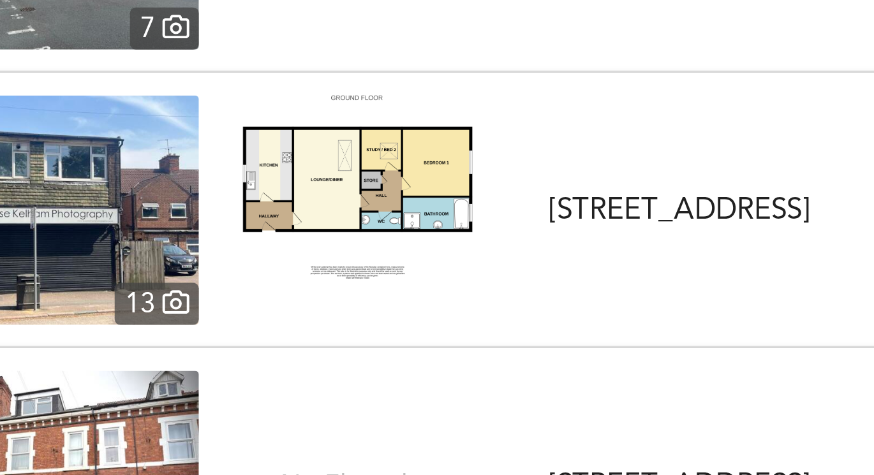
scroll to position [3734, 0]
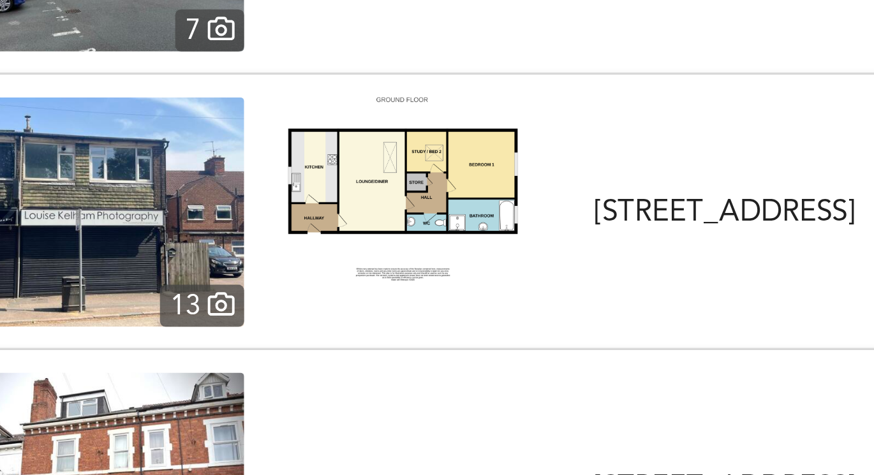
click at [198, 304] on img at bounding box center [177, 286] width 106 height 77
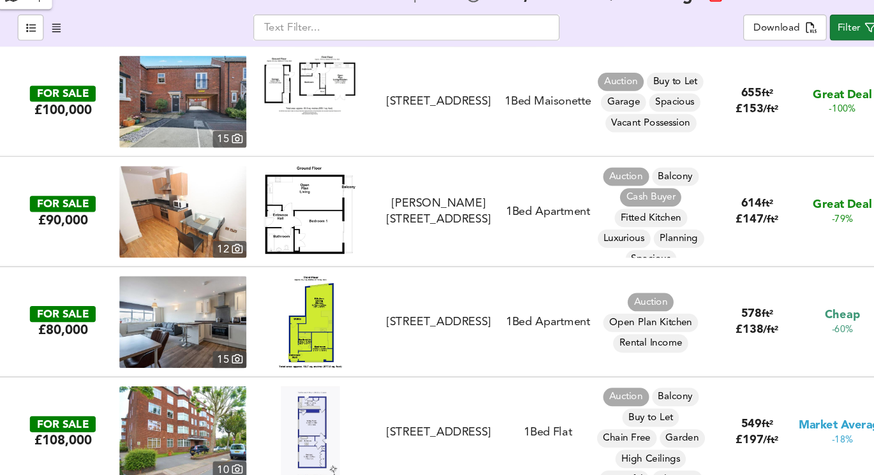
scroll to position [0, 0]
